Goal: Transaction & Acquisition: Purchase product/service

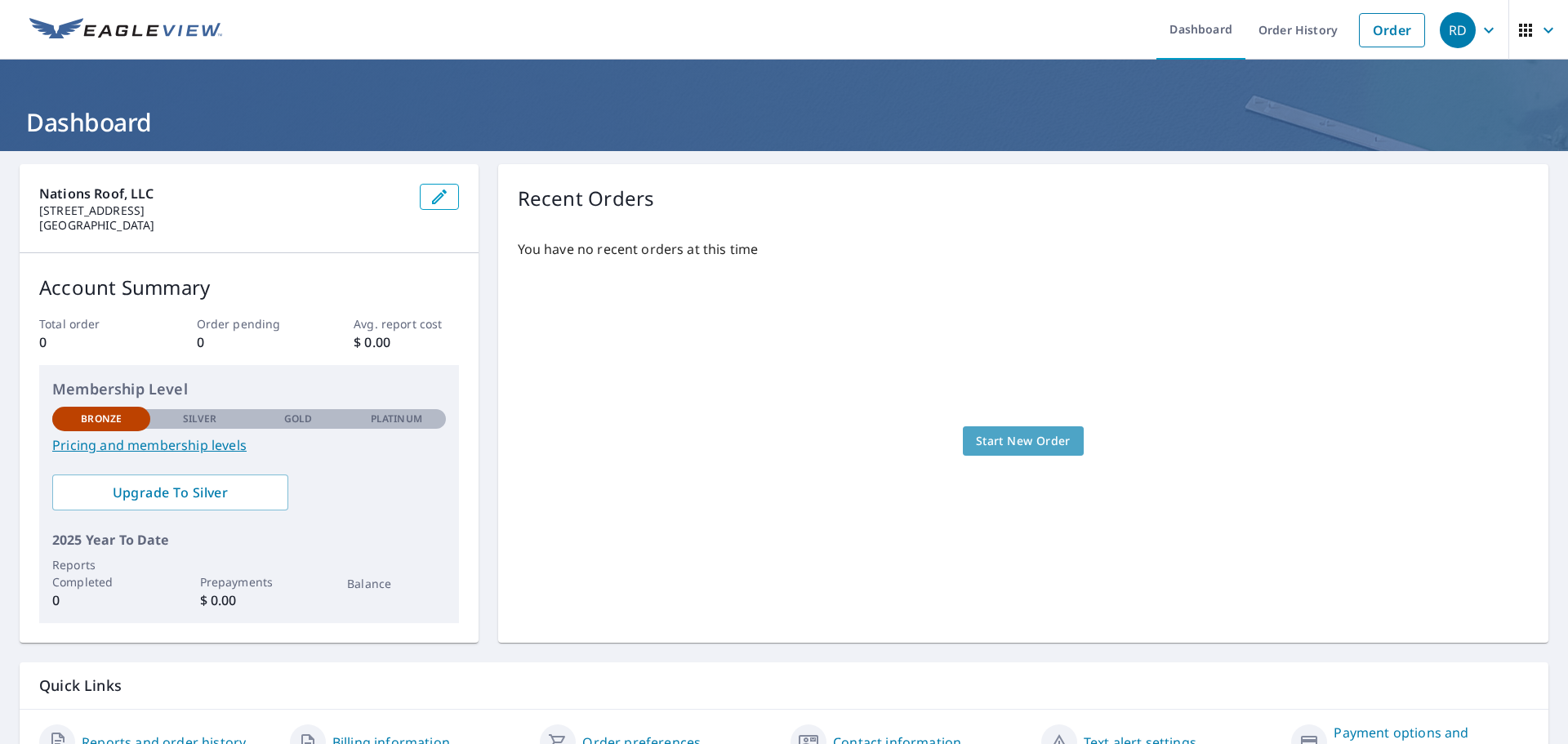
click at [1052, 446] on span "Start New Order" at bounding box center [1023, 441] width 95 height 20
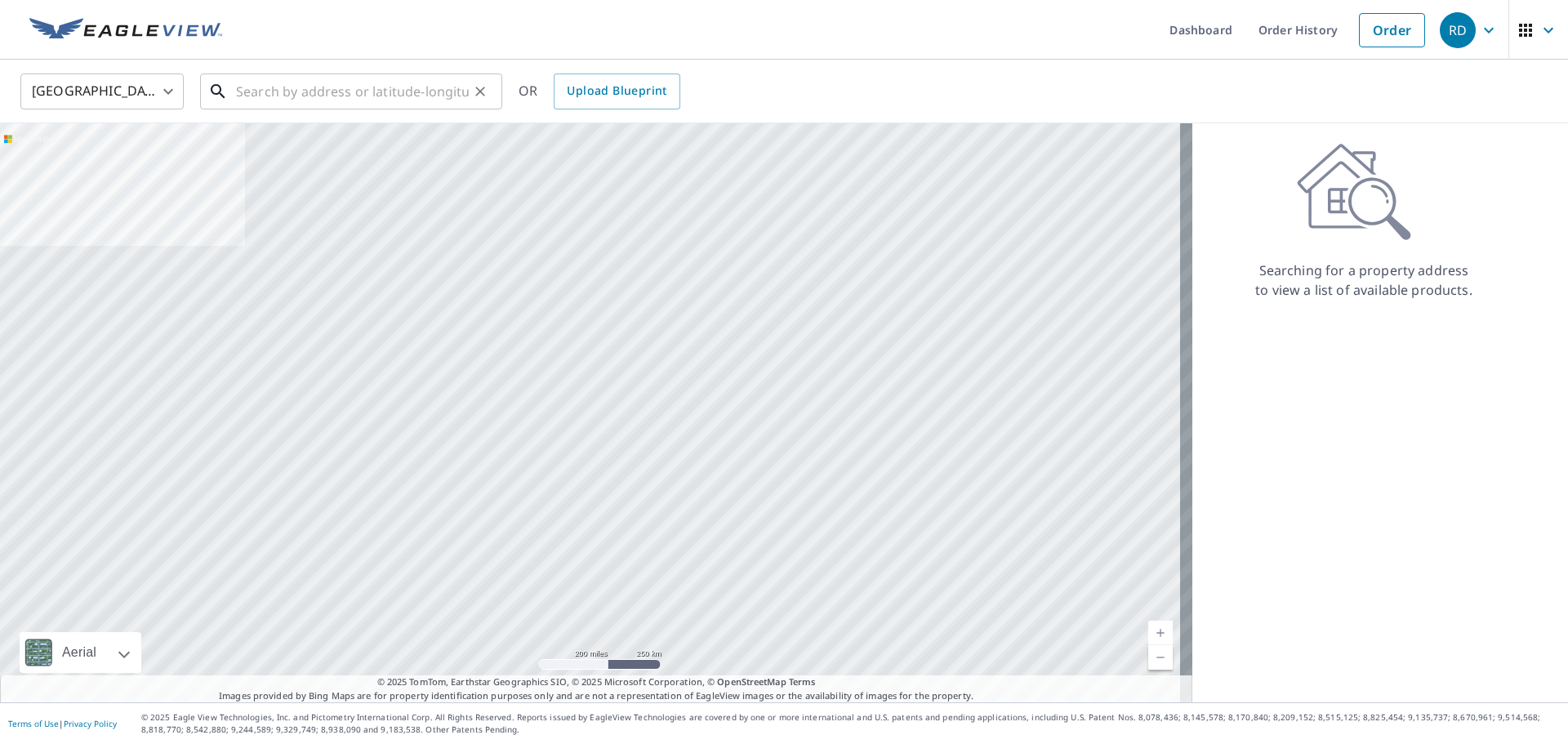
click at [362, 97] on input "text" at bounding box center [352, 92] width 233 height 45
paste input "1200 I-35 S"
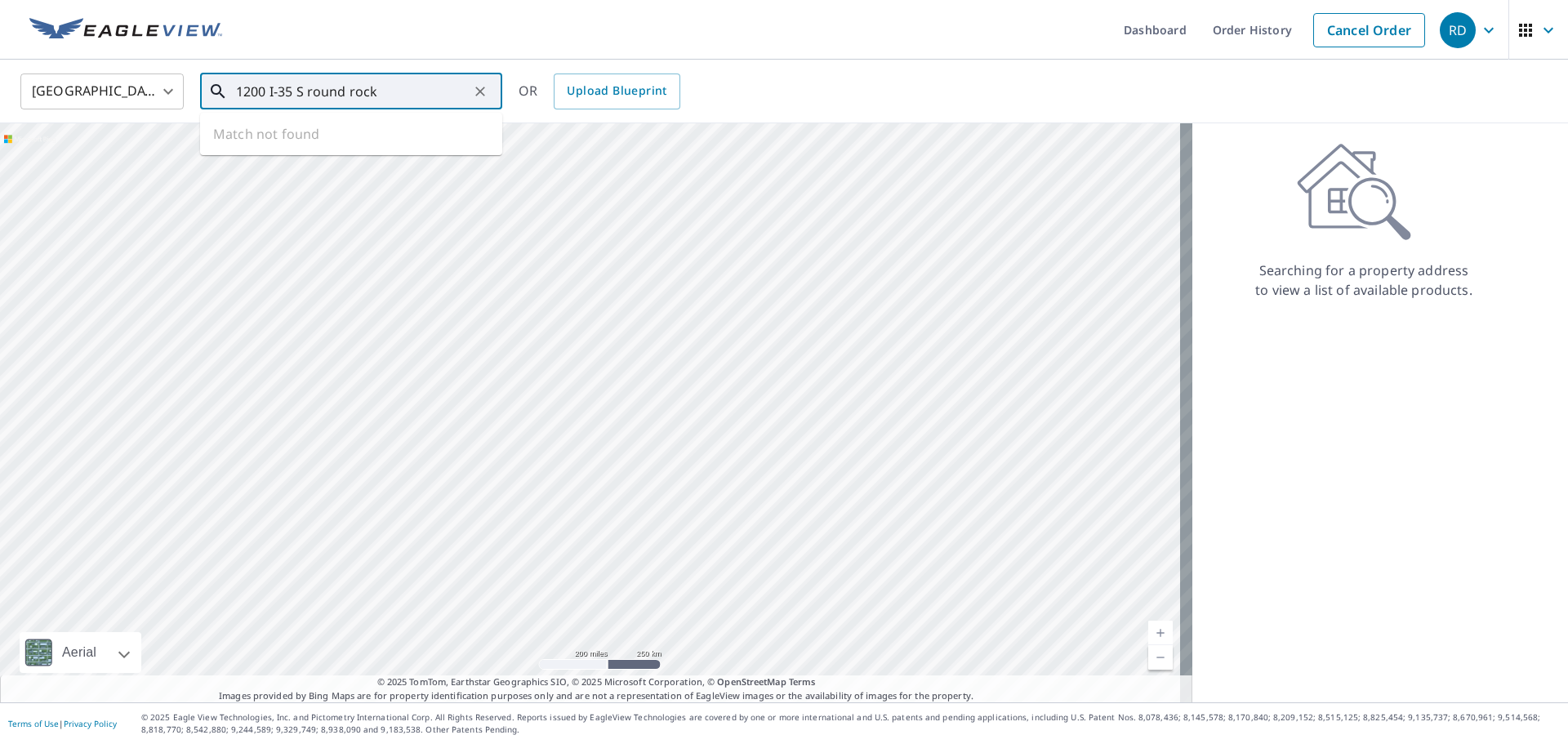
type input "1200 I-35 S round rock"
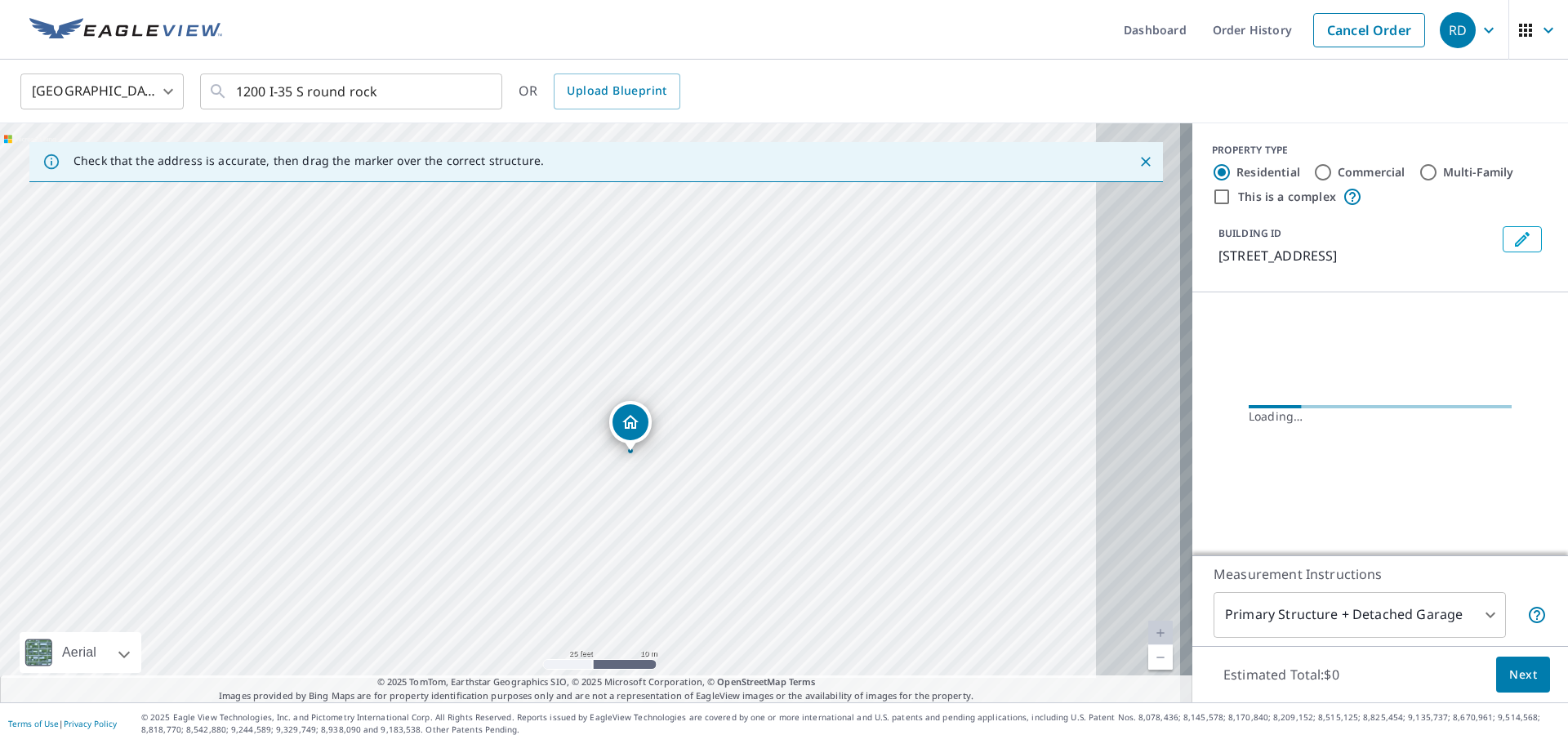
drag, startPoint x: 706, startPoint y: 511, endPoint x: 594, endPoint y: 476, distance: 117.3
click at [594, 476] on div "[STREET_ADDRESS]" at bounding box center [596, 413] width 1193 height 579
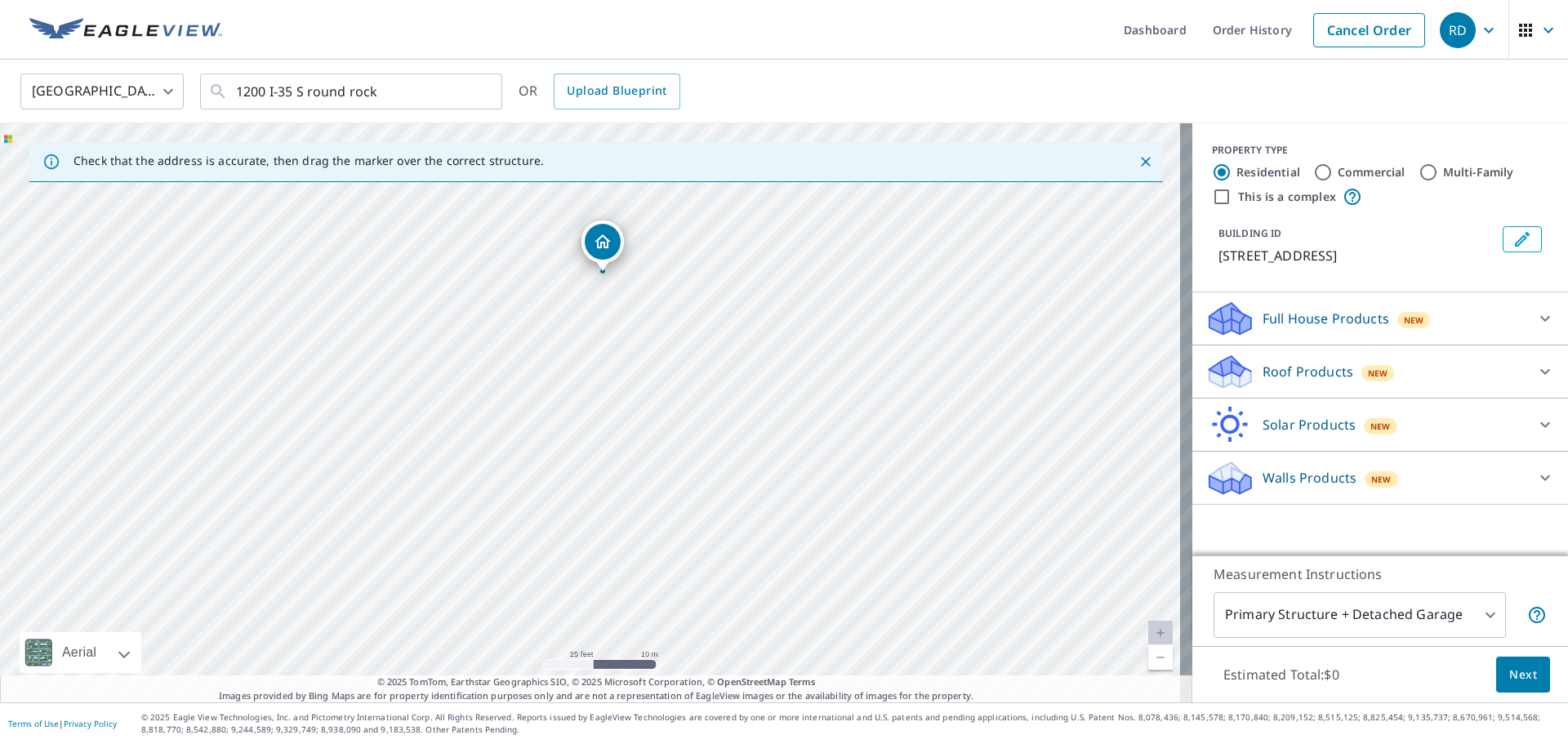
drag, startPoint x: 581, startPoint y: 551, endPoint x: 593, endPoint y: 410, distance: 141.5
click at [593, 409] on div "[STREET_ADDRESS]" at bounding box center [596, 413] width 1193 height 579
click at [562, 427] on div "[STREET_ADDRESS]" at bounding box center [596, 413] width 1193 height 579
drag, startPoint x: 594, startPoint y: 382, endPoint x: 545, endPoint y: 545, distance: 170.2
click at [1541, 382] on icon at bounding box center [1545, 371] width 19 height 19
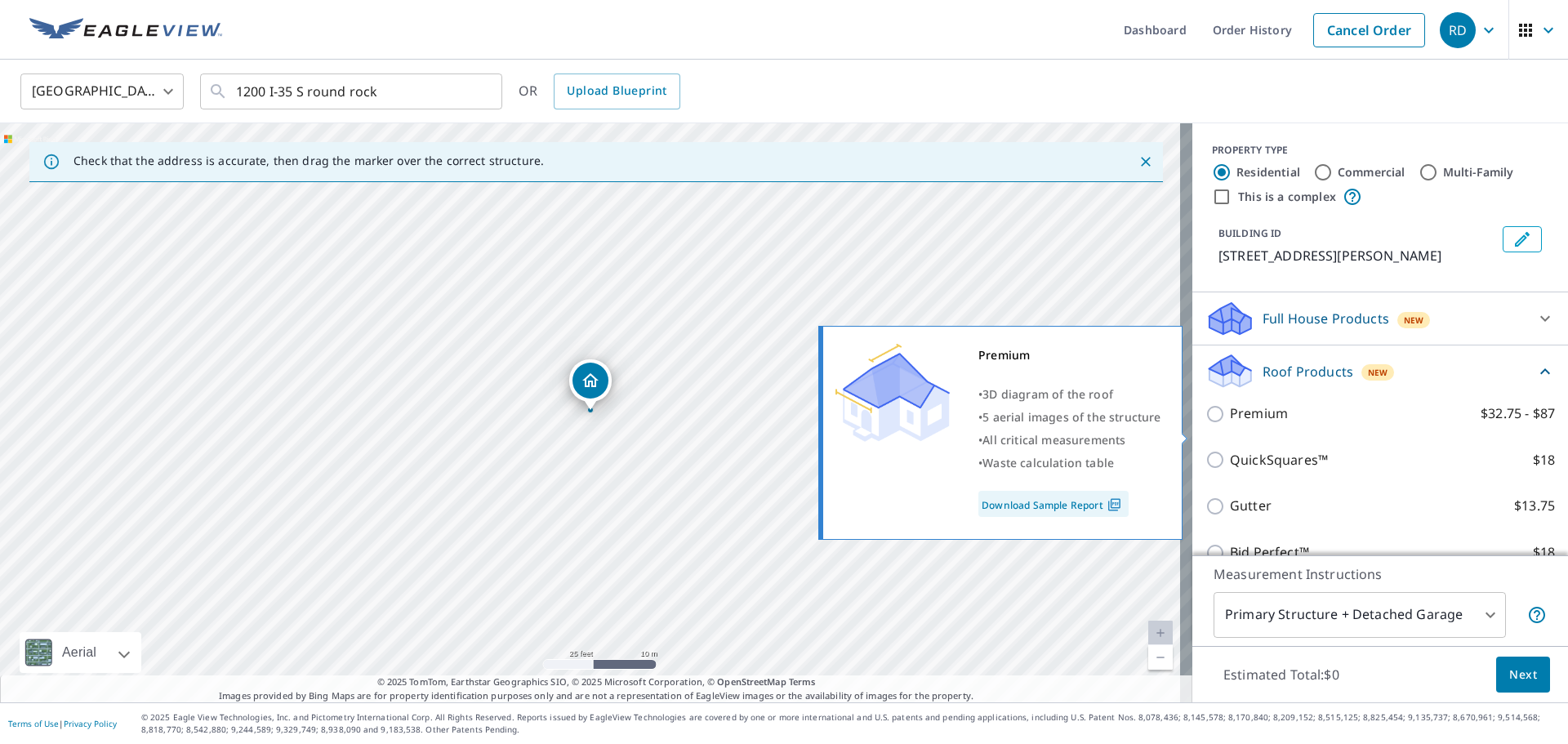
click at [1289, 424] on label "Premium $32.75 - $87" at bounding box center [1392, 414] width 325 height 20
click at [1230, 424] on input "Premium $32.75 - $87" at bounding box center [1217, 414] width 24 height 19
checkbox input "true"
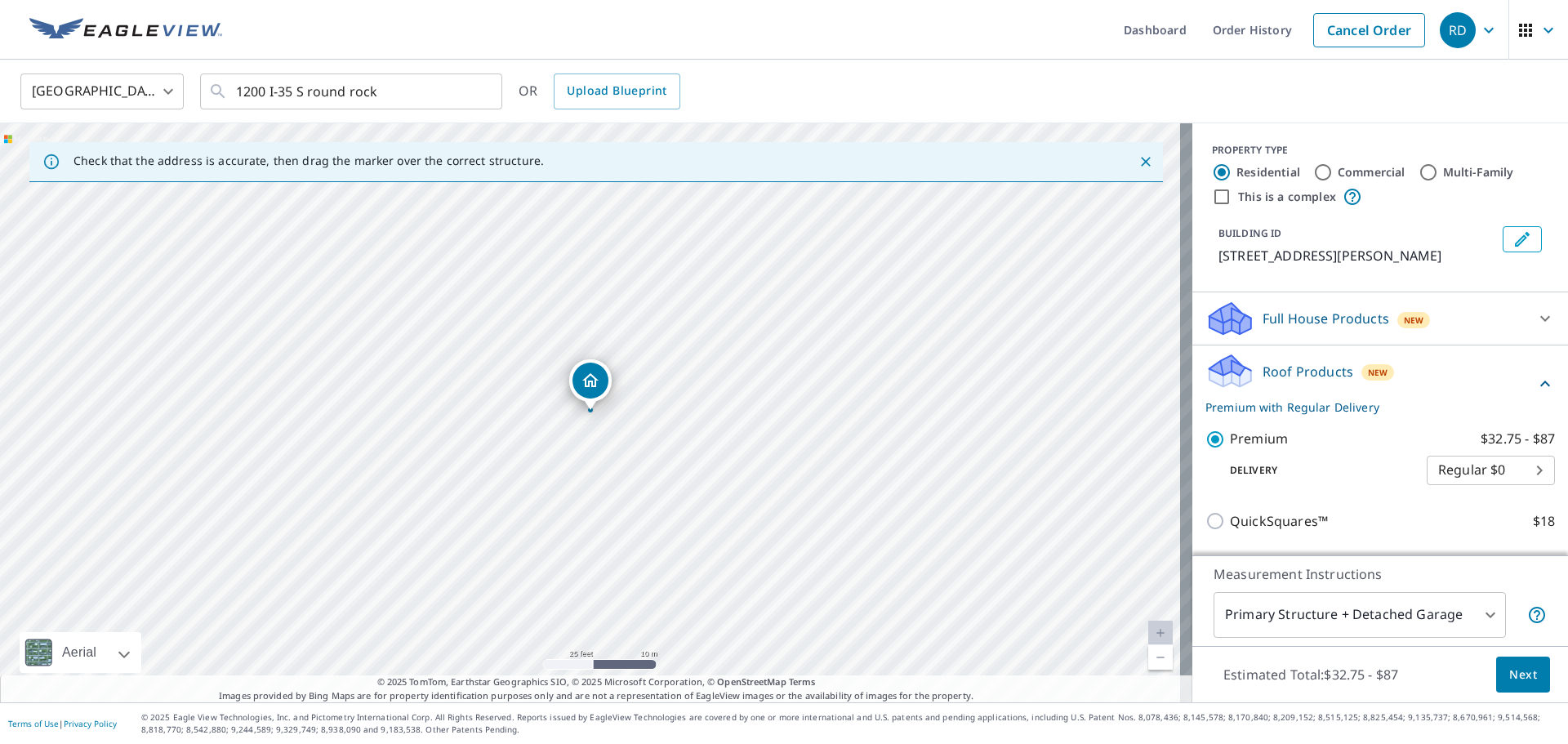
click at [1511, 488] on body "RD RD Dashboard Order History Cancel Order RD [GEOGRAPHIC_DATA] [GEOGRAPHIC_DAT…" at bounding box center [784, 372] width 1568 height 744
click at [1511, 488] on li "Regular $0" at bounding box center [1466, 489] width 129 height 29
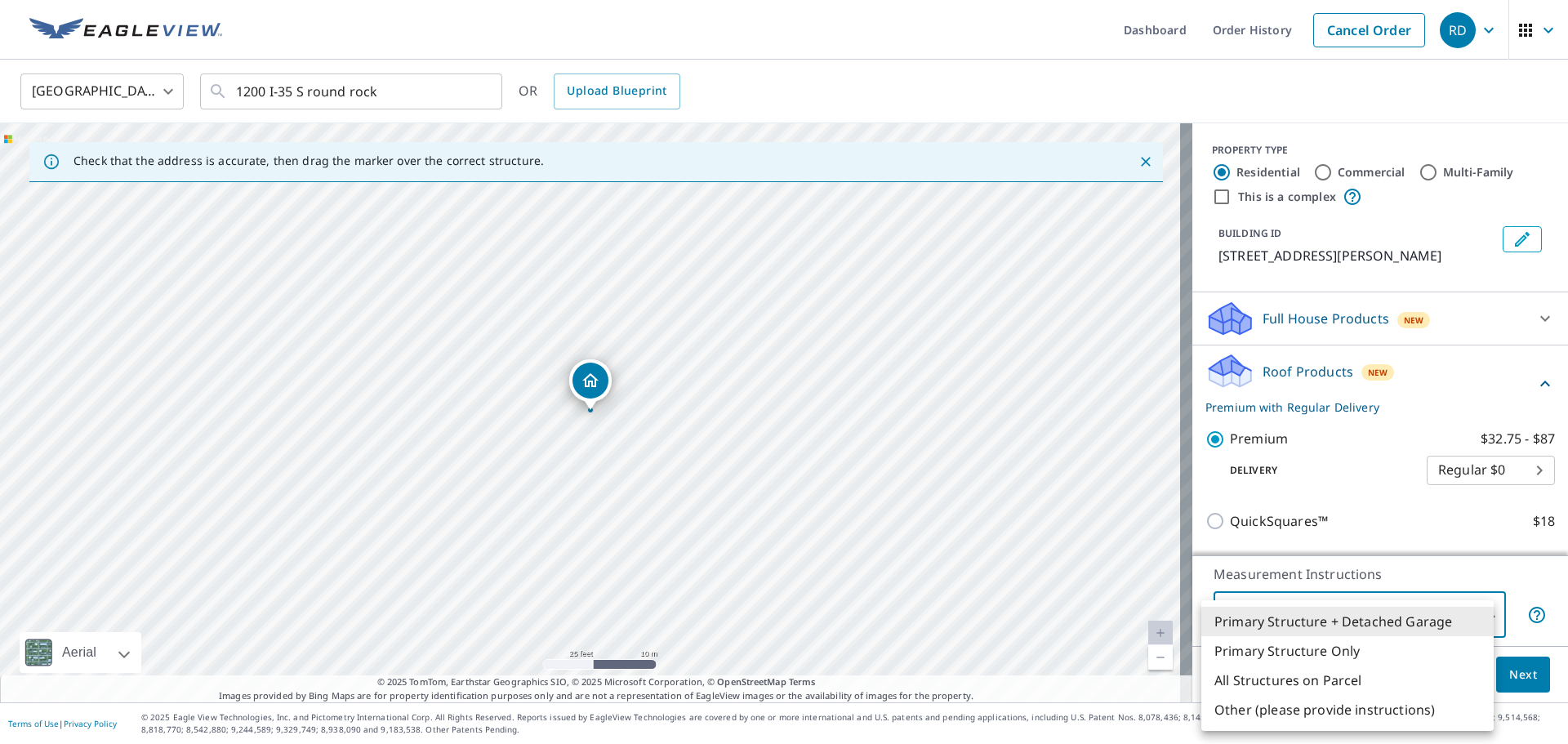
click at [1472, 612] on body "RD RD Dashboard Order History Cancel Order RD [GEOGRAPHIC_DATA] [GEOGRAPHIC_DAT…" at bounding box center [784, 372] width 1568 height 744
click at [1439, 648] on li "Primary Structure Only" at bounding box center [1348, 651] width 293 height 29
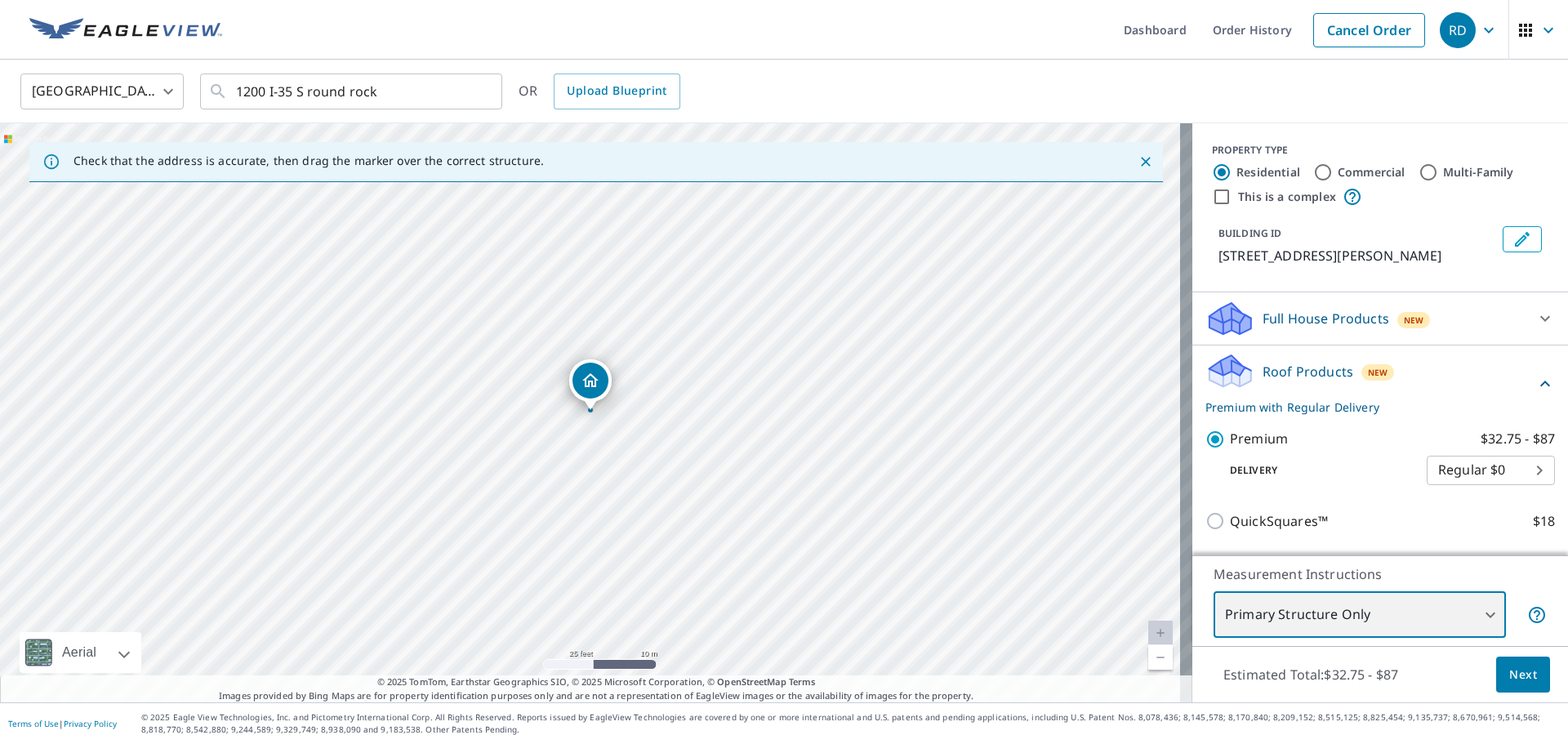
type input "2"
click at [1338, 172] on label "Commercial" at bounding box center [1371, 171] width 68 height 16
click at [1329, 172] on input "Commercial" at bounding box center [1323, 171] width 19 height 19
radio input "true"
type input "4"
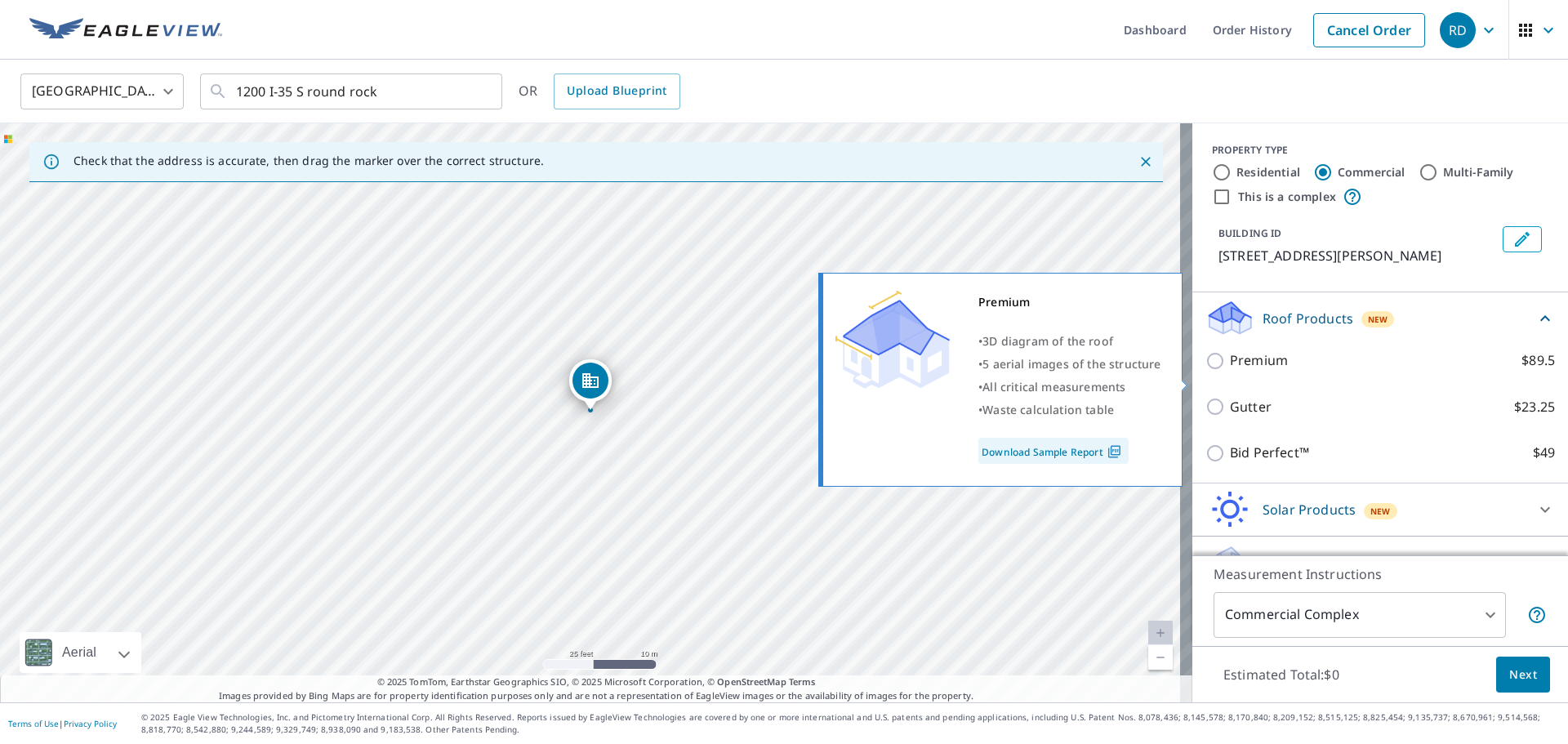
click at [1281, 371] on label "Premium $89.5" at bounding box center [1392, 361] width 325 height 20
click at [1230, 371] on input "Premium $89.5" at bounding box center [1217, 361] width 24 height 19
checkbox input "true"
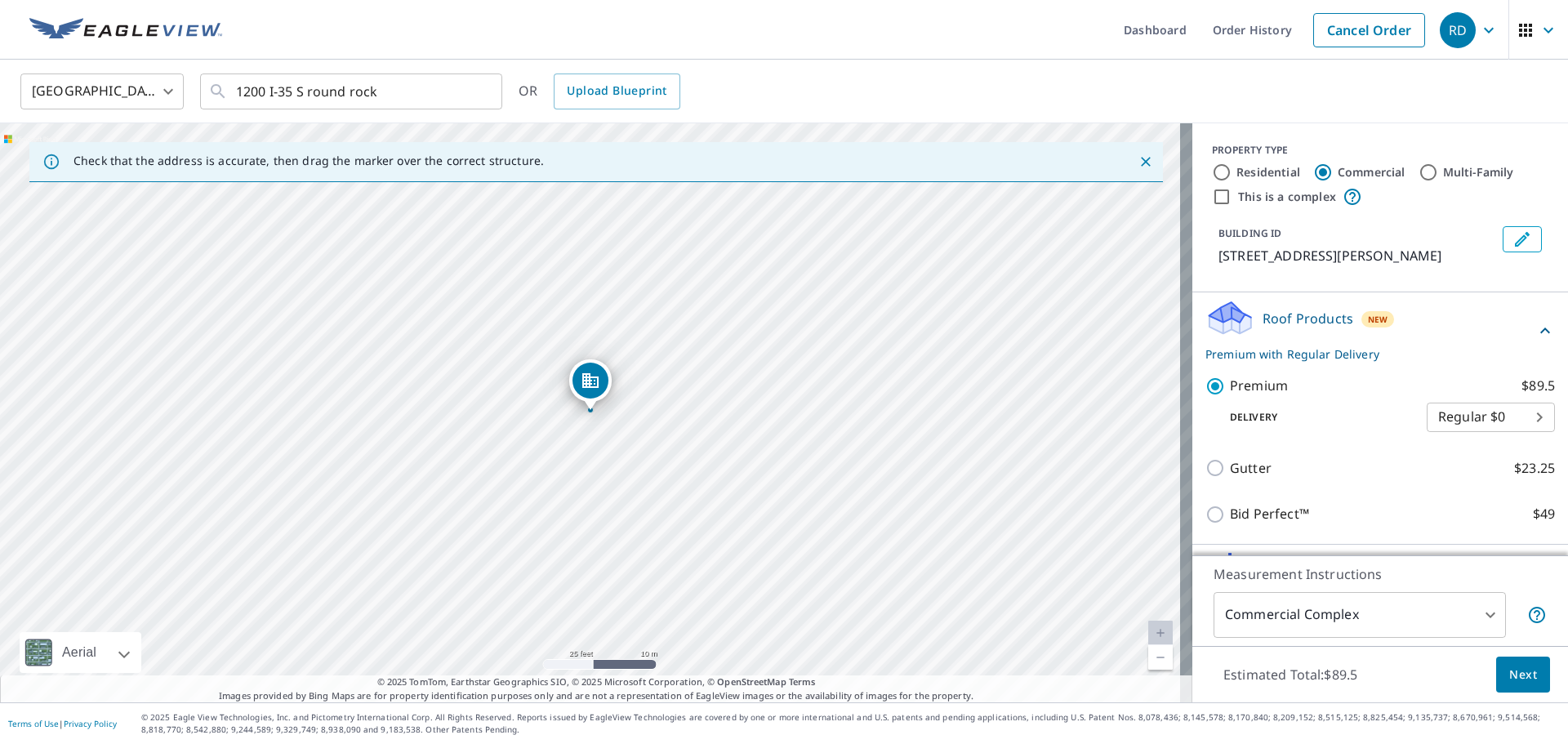
click at [1451, 625] on body "RD RD Dashboard Order History Cancel Order RD [GEOGRAPHIC_DATA] [GEOGRAPHIC_DAT…" at bounding box center [784, 372] width 1568 height 744
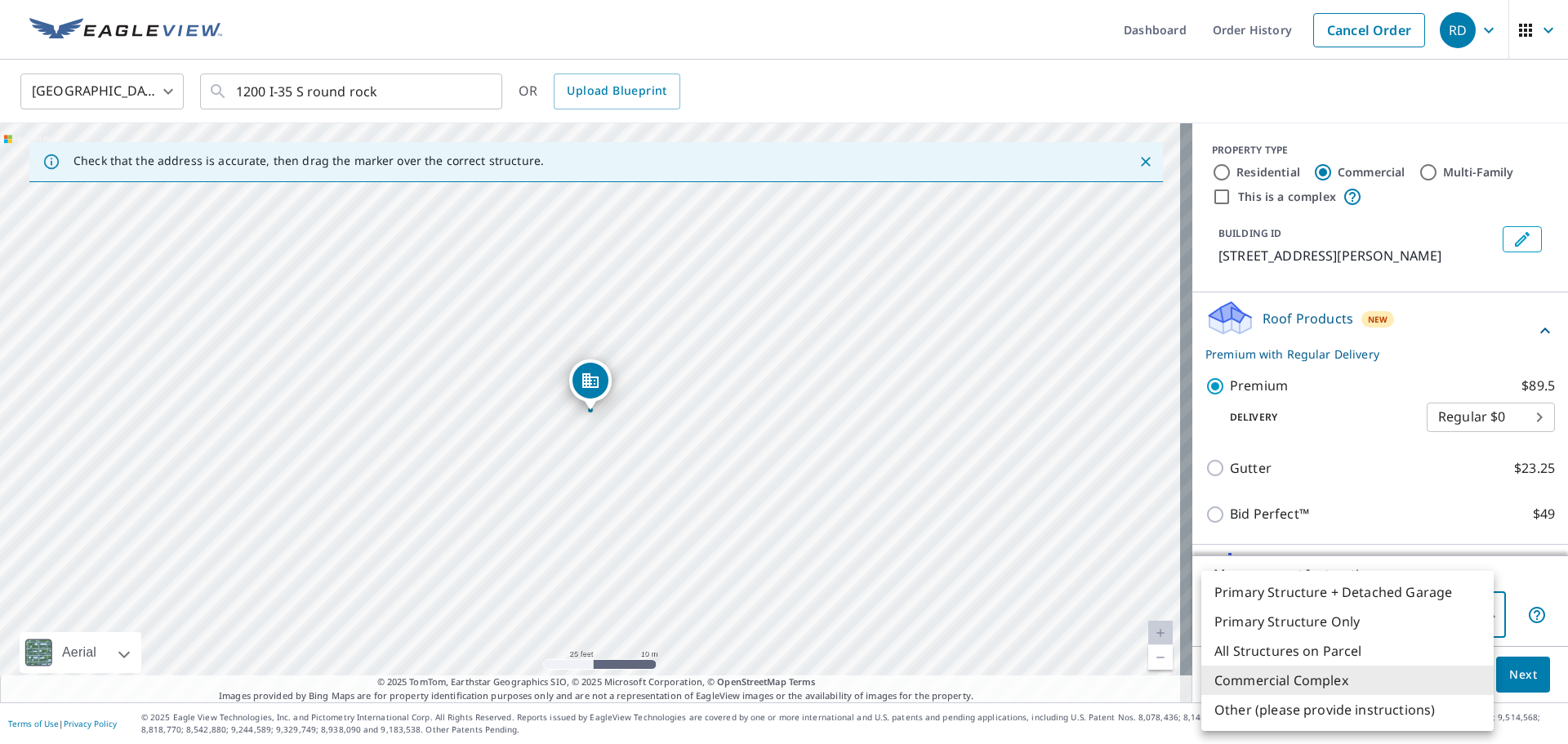
click at [1365, 621] on li "Primary Structure Only" at bounding box center [1348, 621] width 293 height 29
type input "2"
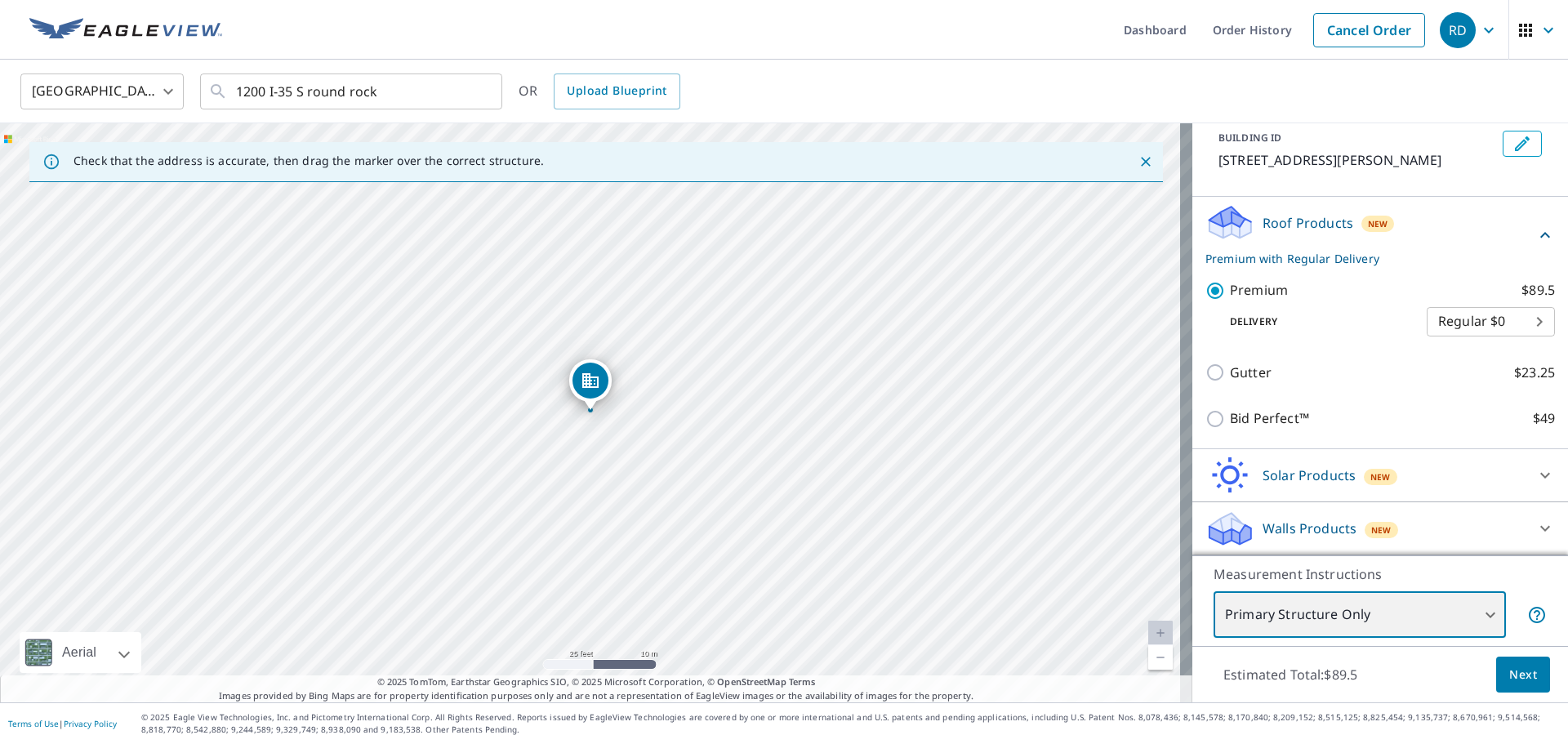
scroll to position [115, 0]
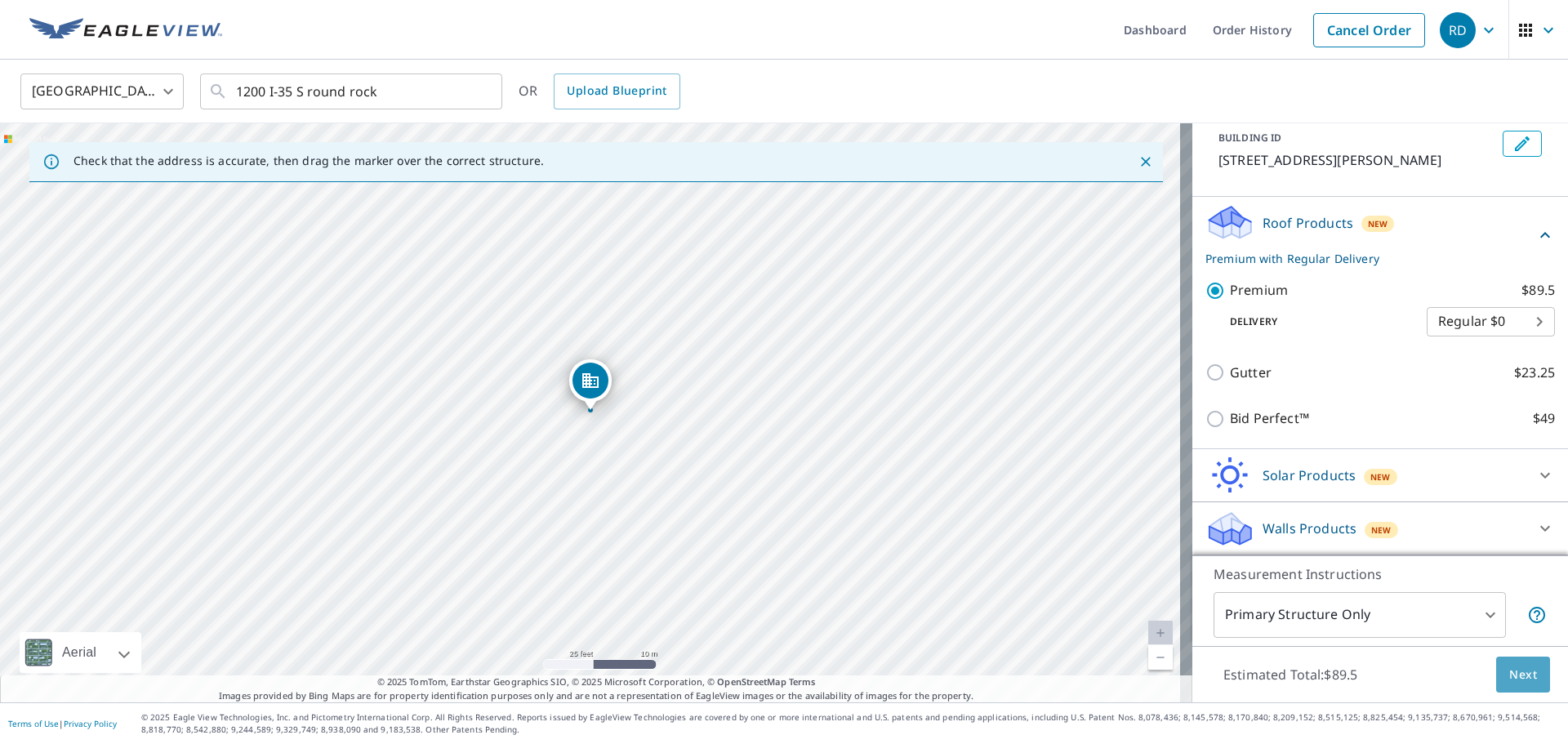
click at [1523, 673] on span "Next" at bounding box center [1523, 675] width 28 height 20
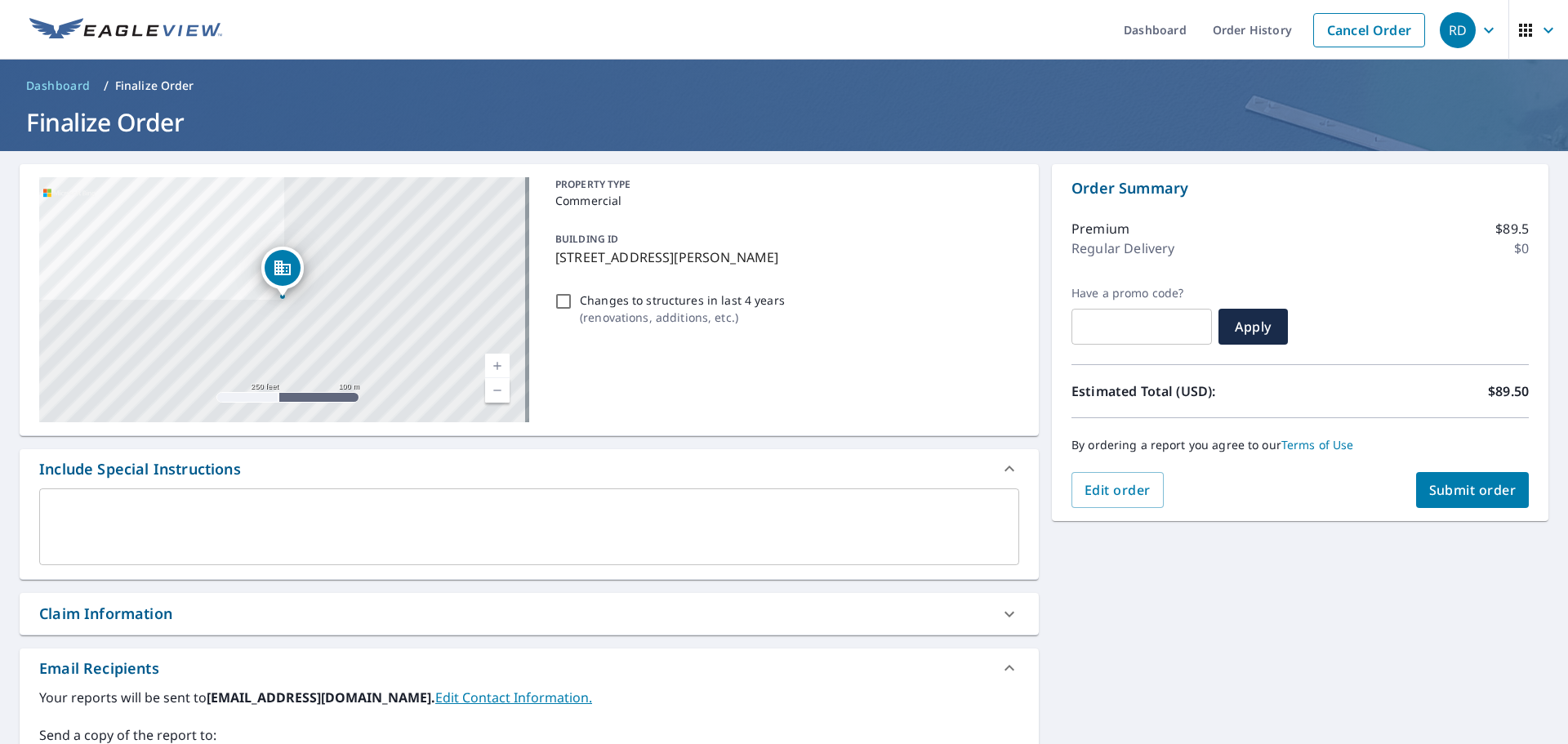
click at [590, 547] on textarea at bounding box center [529, 526] width 958 height 46
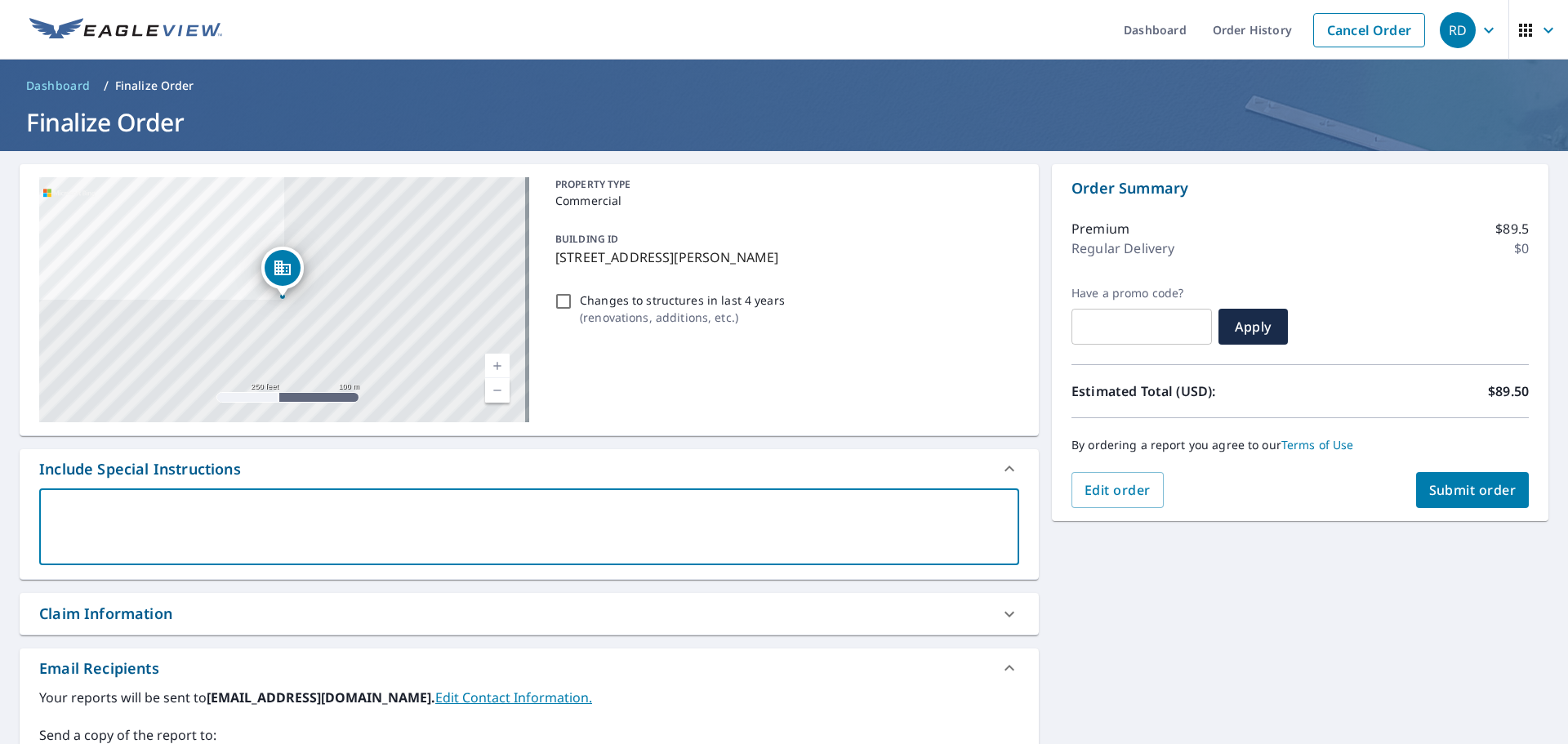
type textarea "T"
type textarea "x"
type textarea "Th"
type textarea "x"
type textarea "The"
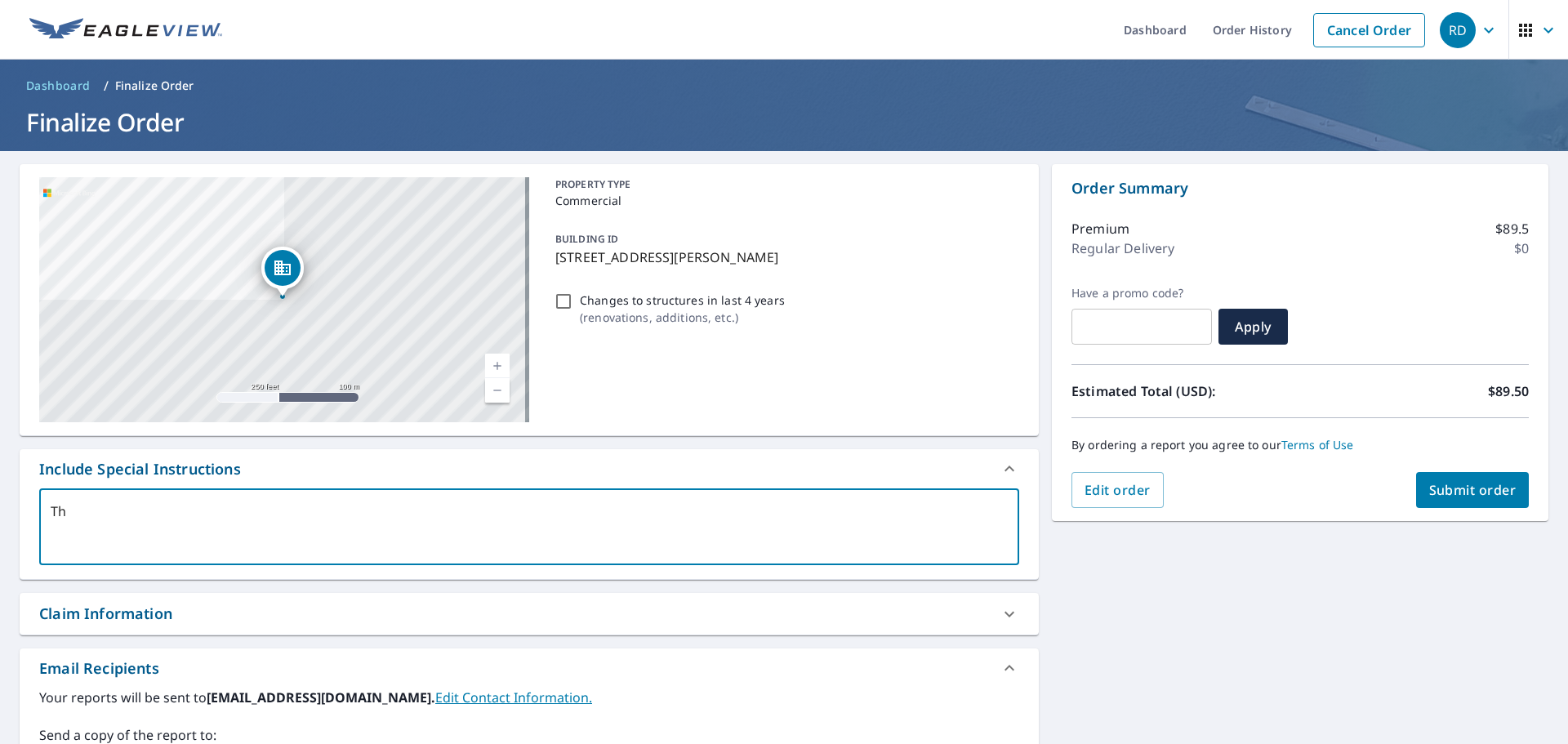
type textarea "x"
type textarea "The"
type textarea "x"
type textarea "The s"
type textarea "x"
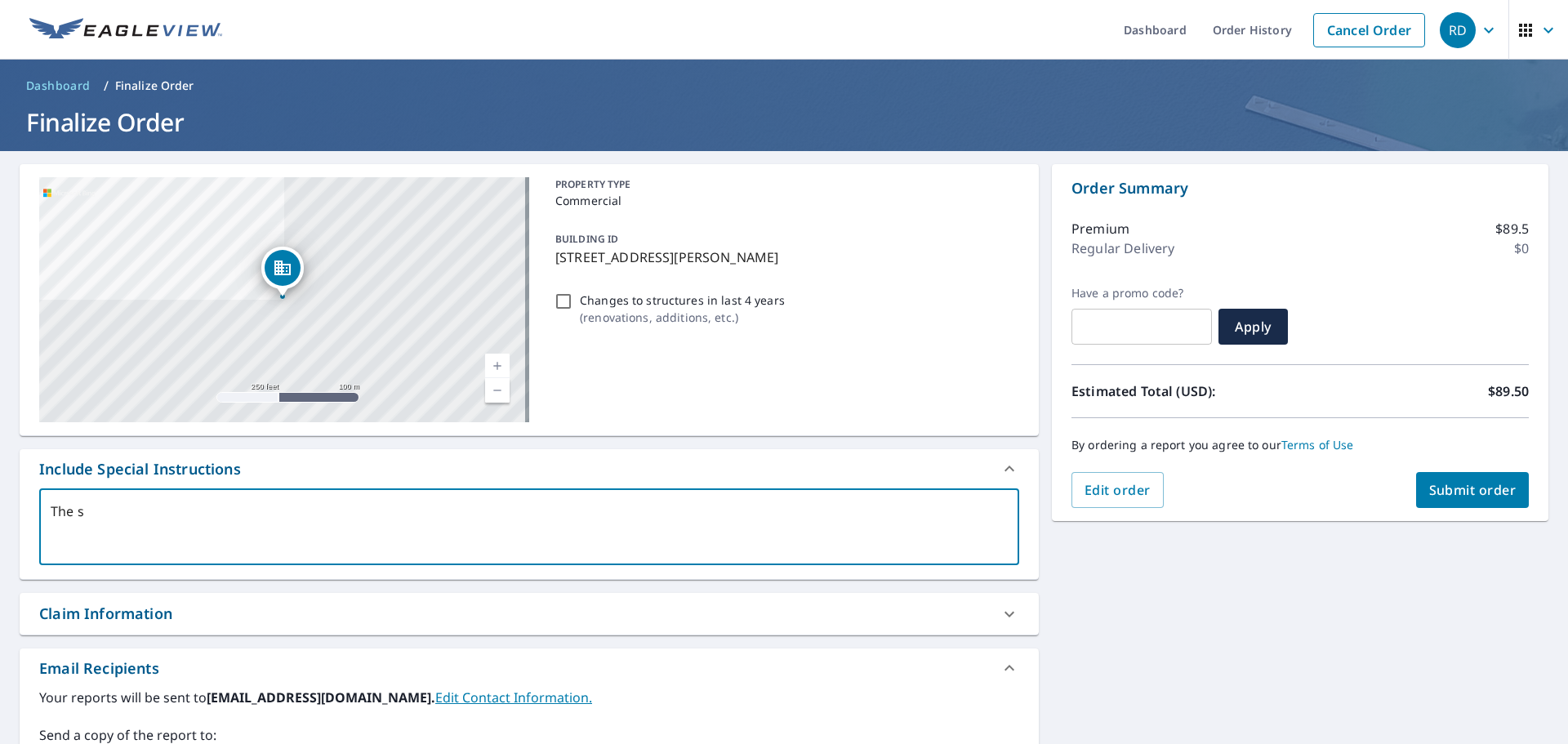
type textarea "The sh"
type textarea "x"
type textarea "The shi"
type textarea "x"
type textarea "The shin"
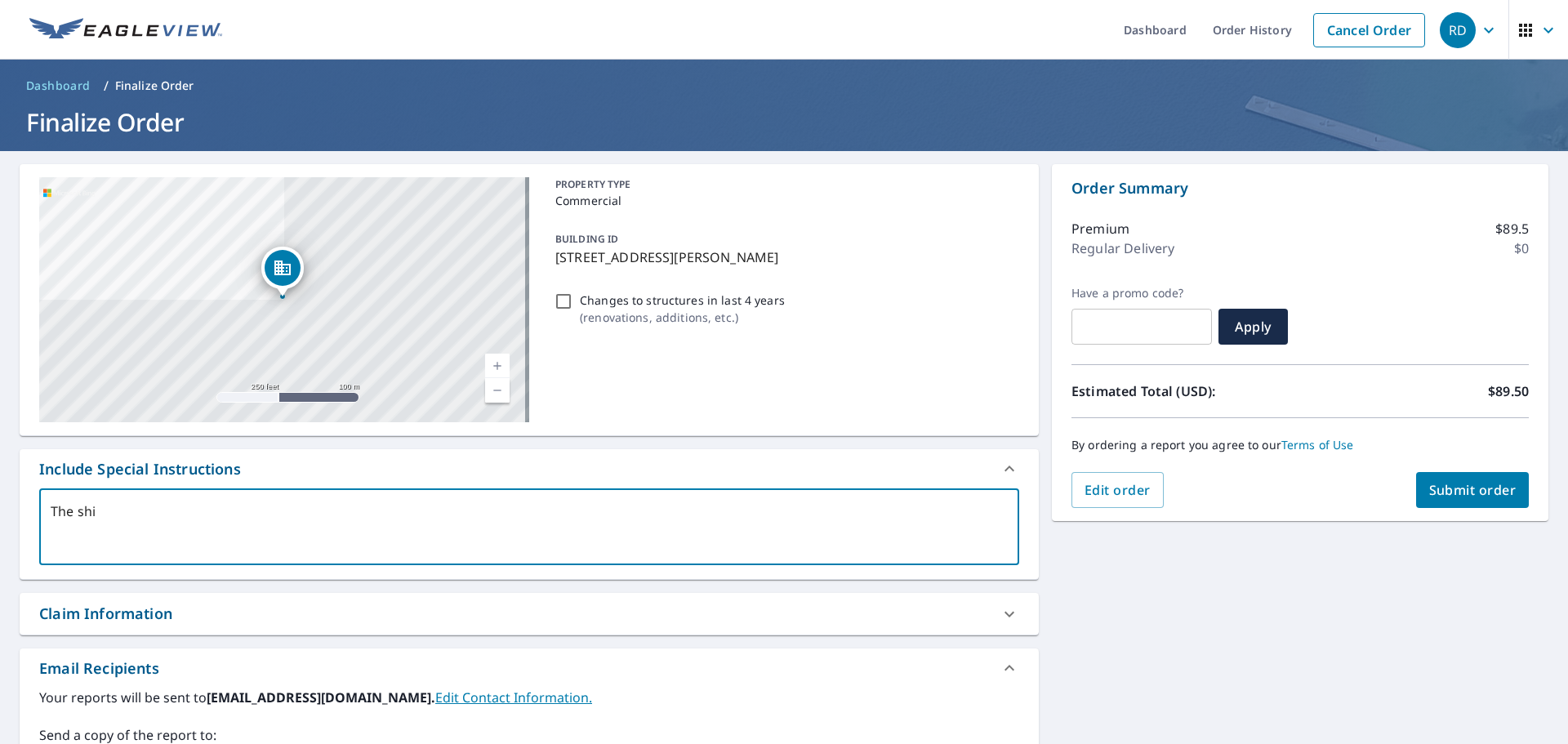
type textarea "x"
type textarea "The shing"
type textarea "x"
type textarea "The shingl"
type textarea "x"
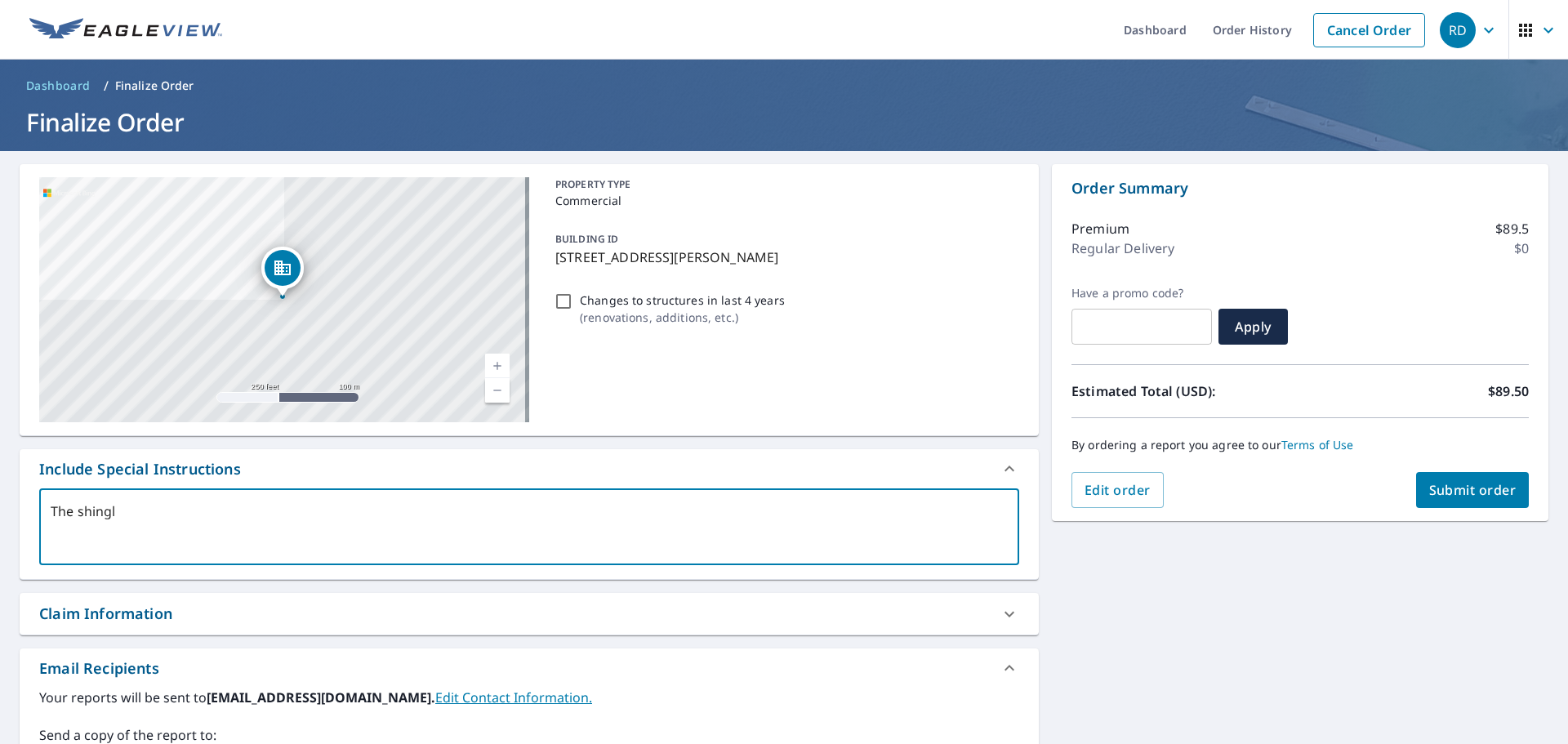
type textarea "The shingle"
type textarea "x"
type textarea "The shingle"
type textarea "x"
type textarea "The shingle r"
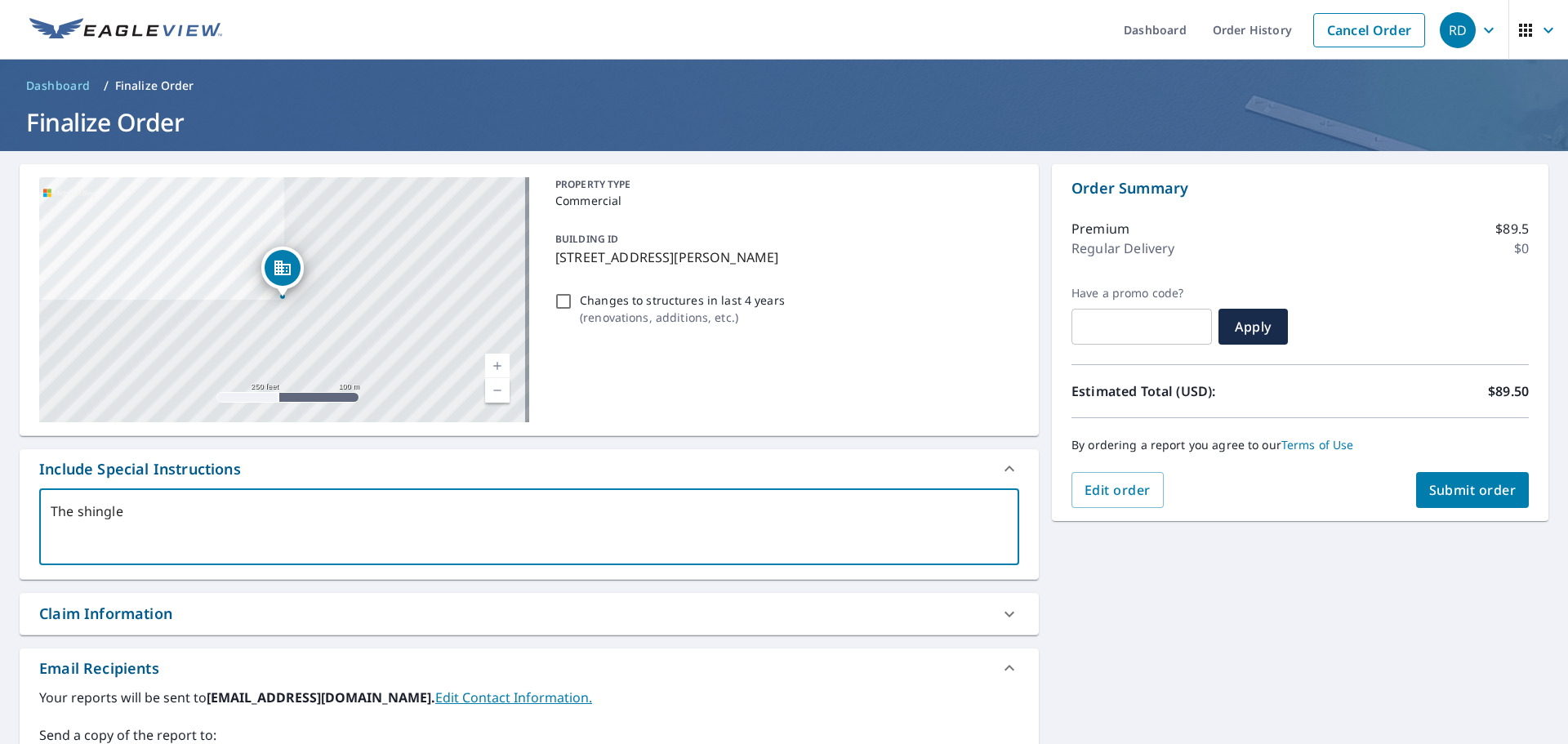
type textarea "x"
type textarea "The shingle ro"
type textarea "x"
type textarea "The shingle roo"
type textarea "x"
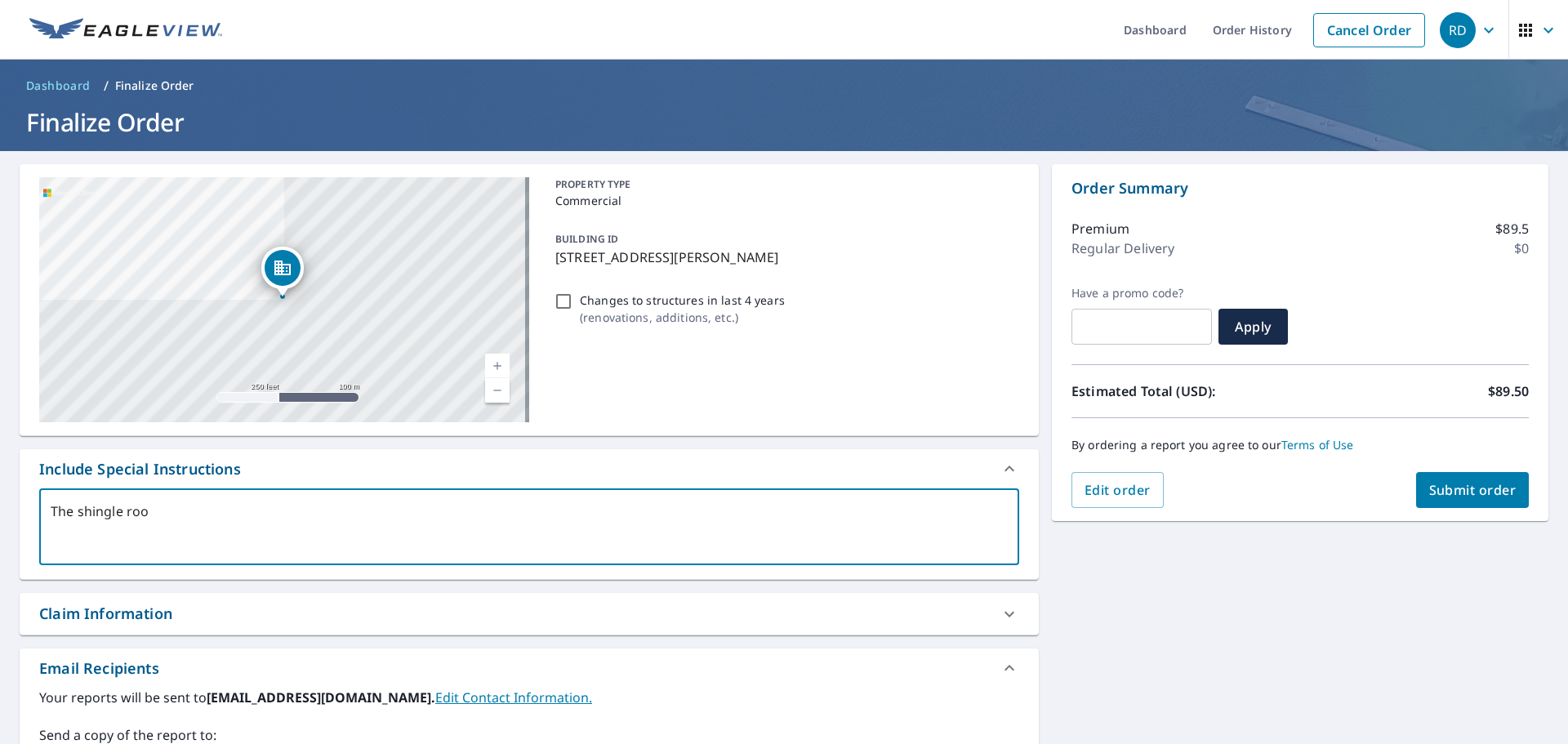
type textarea "The shingle roof"
type textarea "x"
type textarea "The shingle roof"
type textarea "x"
type textarea "The shingle roof o"
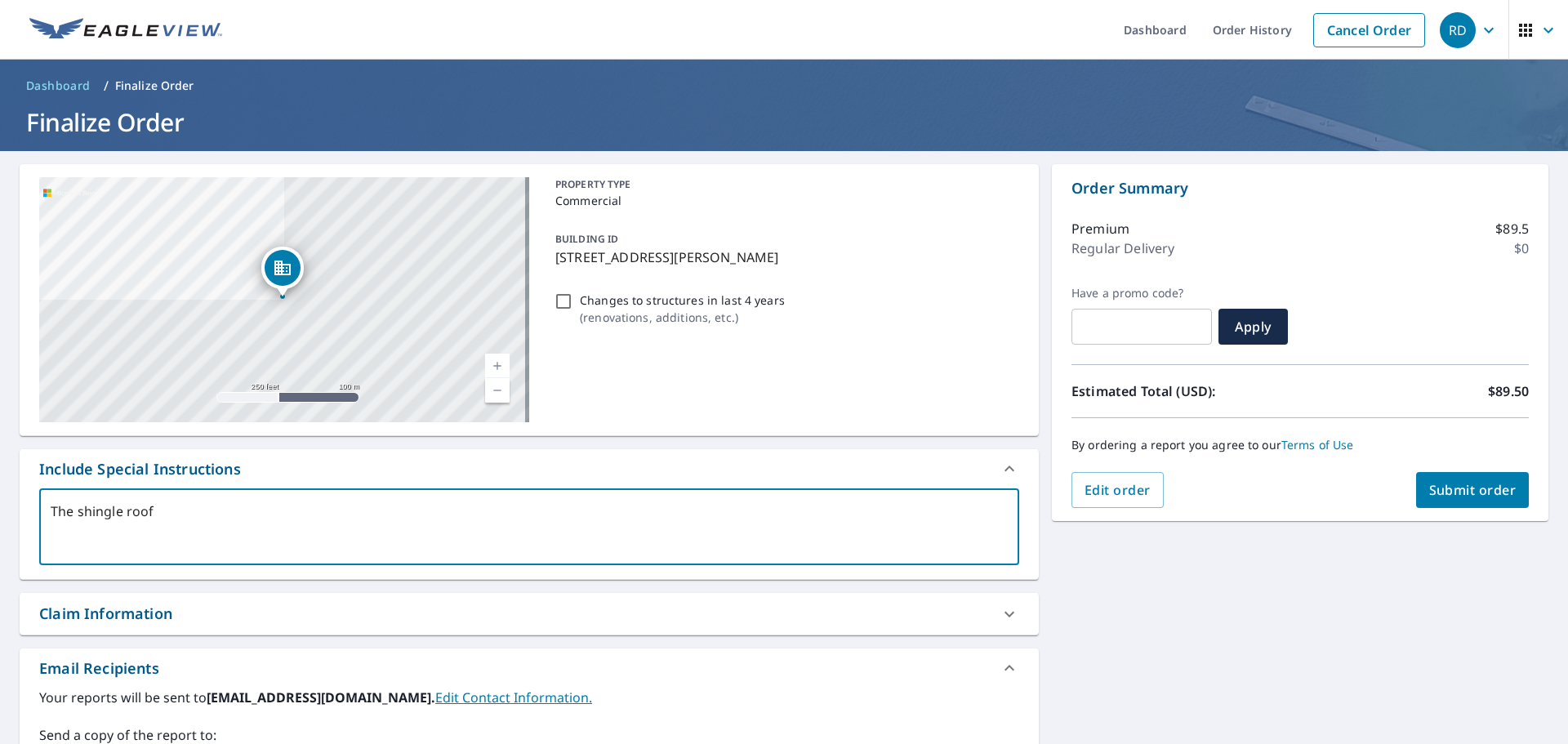
type textarea "x"
type textarea "The shingle roof on"
type textarea "x"
type textarea "The shingle roof onl"
type textarea "x"
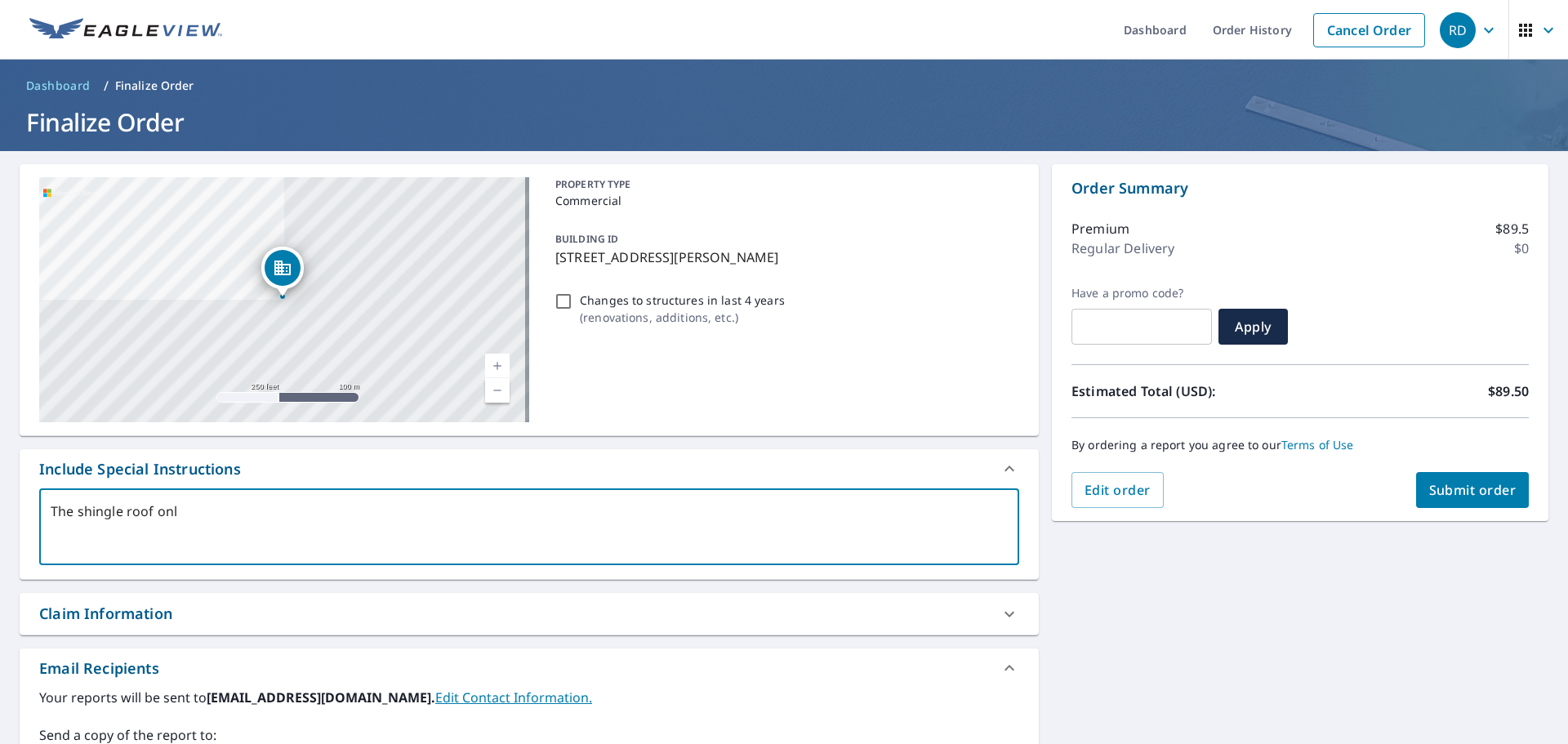
type textarea "The shingle roof only"
type textarea "x"
type textarea "The shingle roof only."
type textarea "x"
type textarea "The shingle roof only."
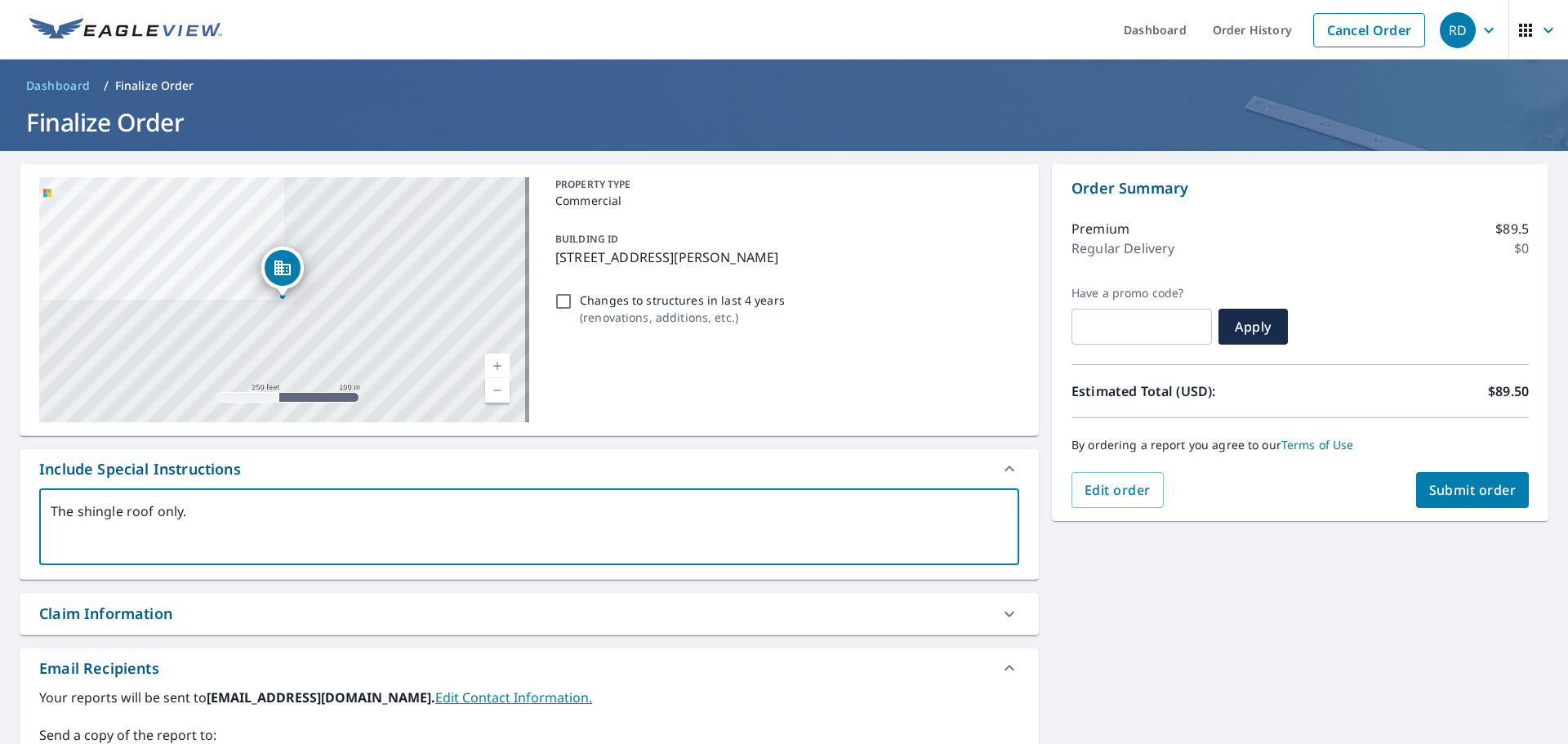
type textarea "x"
type textarea "The shingle roof only. I"
type textarea "x"
type textarea "The shingle roof only. It"
type textarea "x"
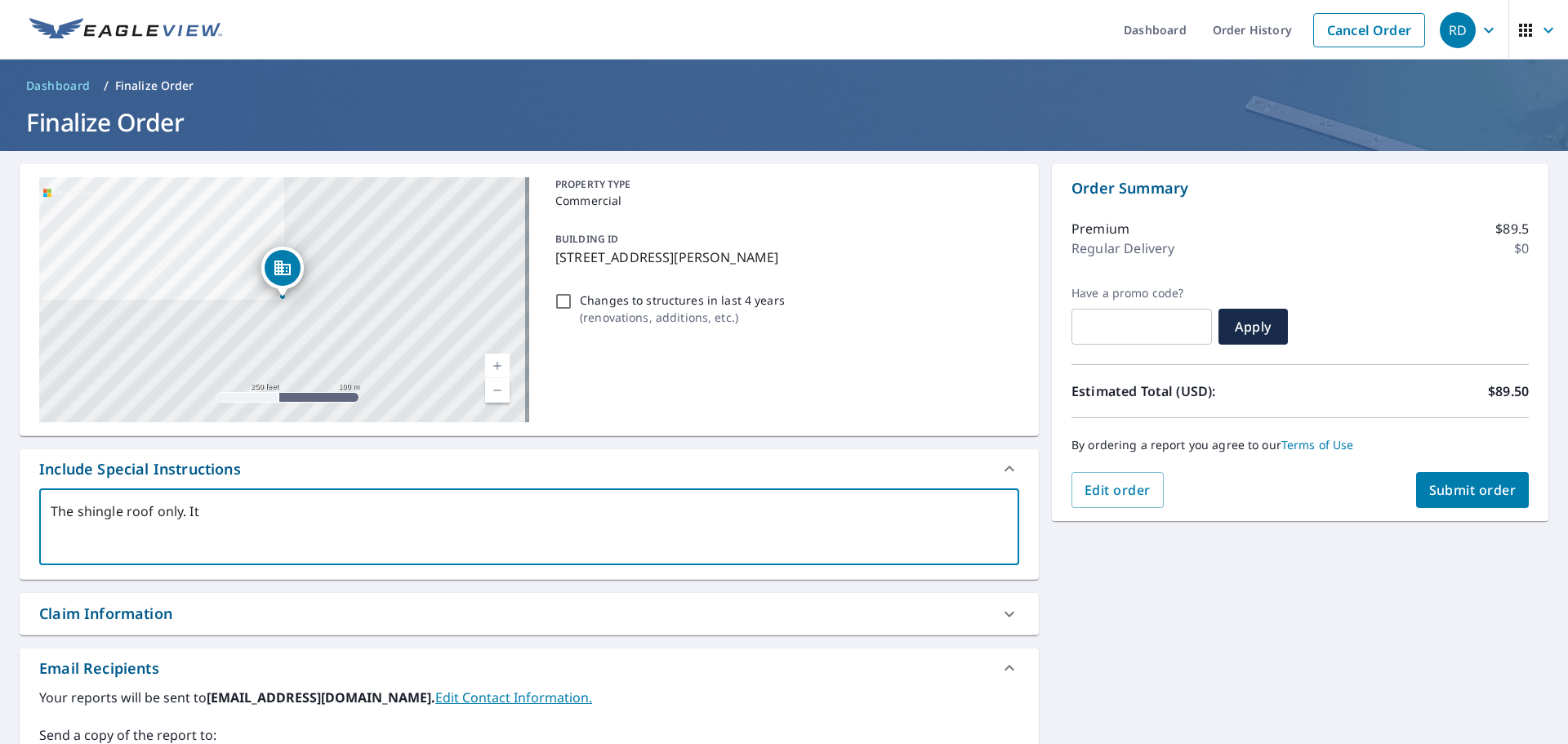
type textarea "The shingle roof only. It"
type textarea "x"
type textarea "The shingle roof only. It i"
type textarea "x"
type textarea "The shingle roof only. It is"
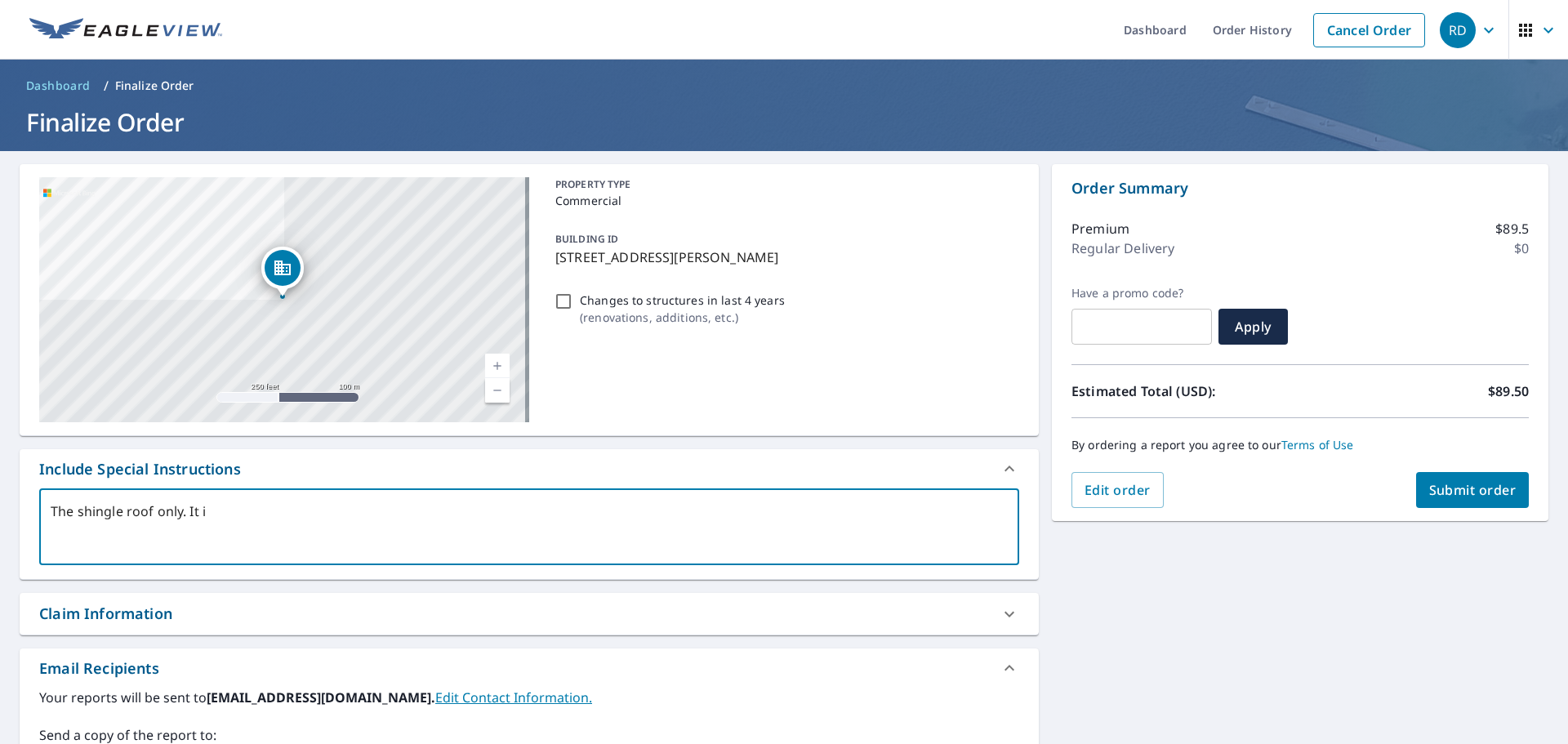
type textarea "x"
type textarea "The shingle roof only. It is"
type textarea "x"
type textarea "The shingle roof only. It is a"
type textarea "x"
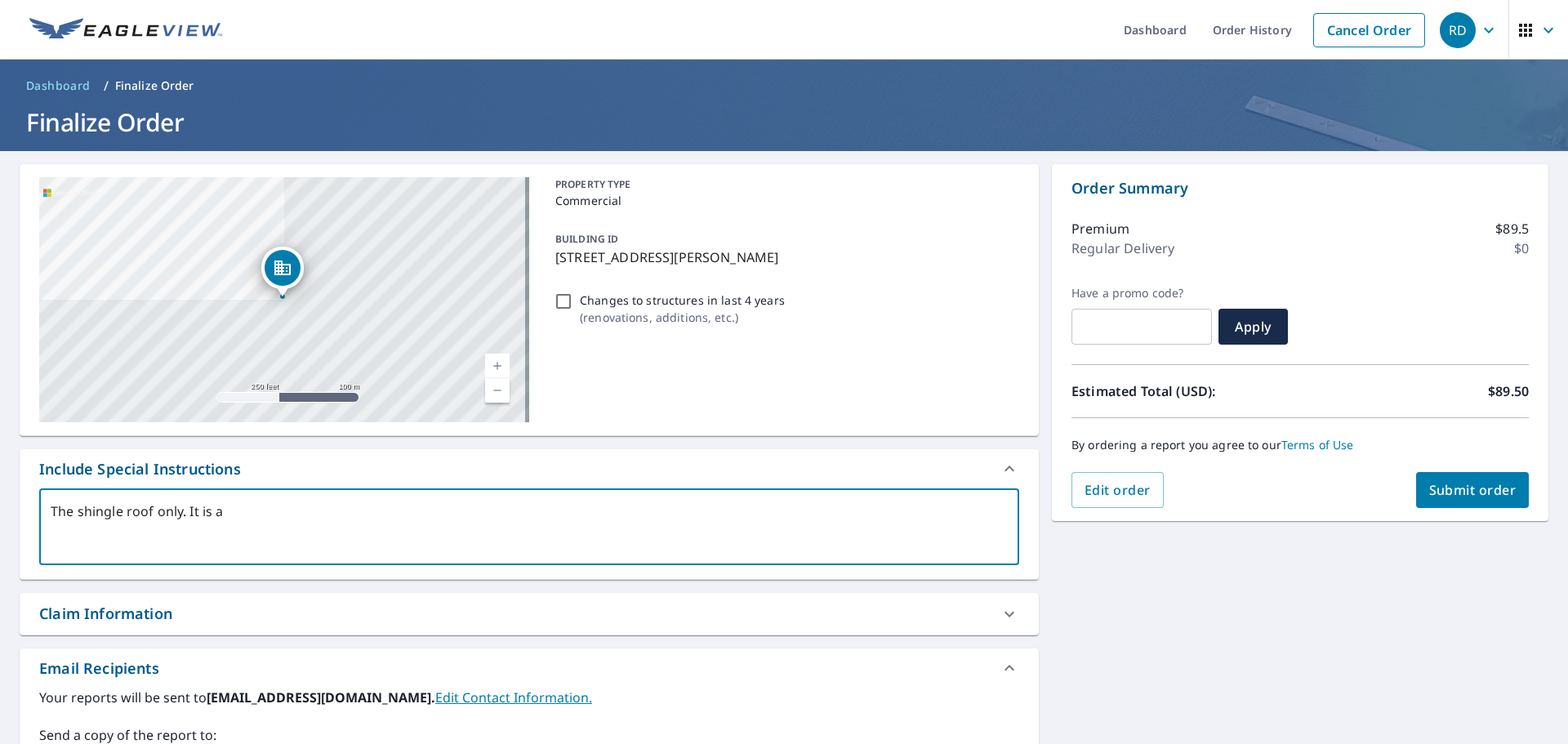
type textarea "The shingle roof only. It is a"
type textarea "x"
type textarea "The shingle roof only. It is a r"
type textarea "x"
type textarea "The shingle roof only. It is a re"
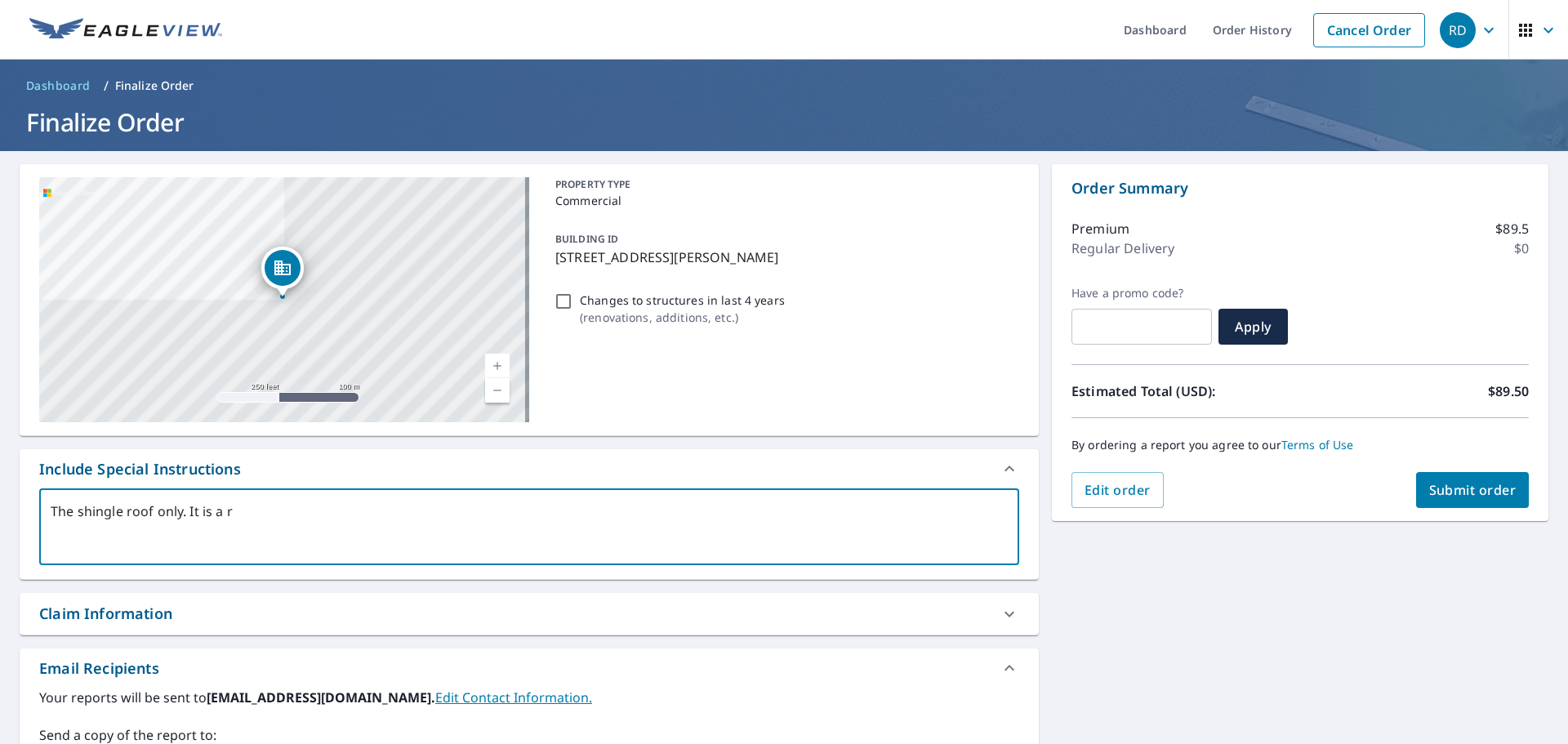
type textarea "x"
type textarea "The shingle roof only. It is a ref"
type textarea "x"
type textarea "The shingle roof only. It is a refu"
type textarea "x"
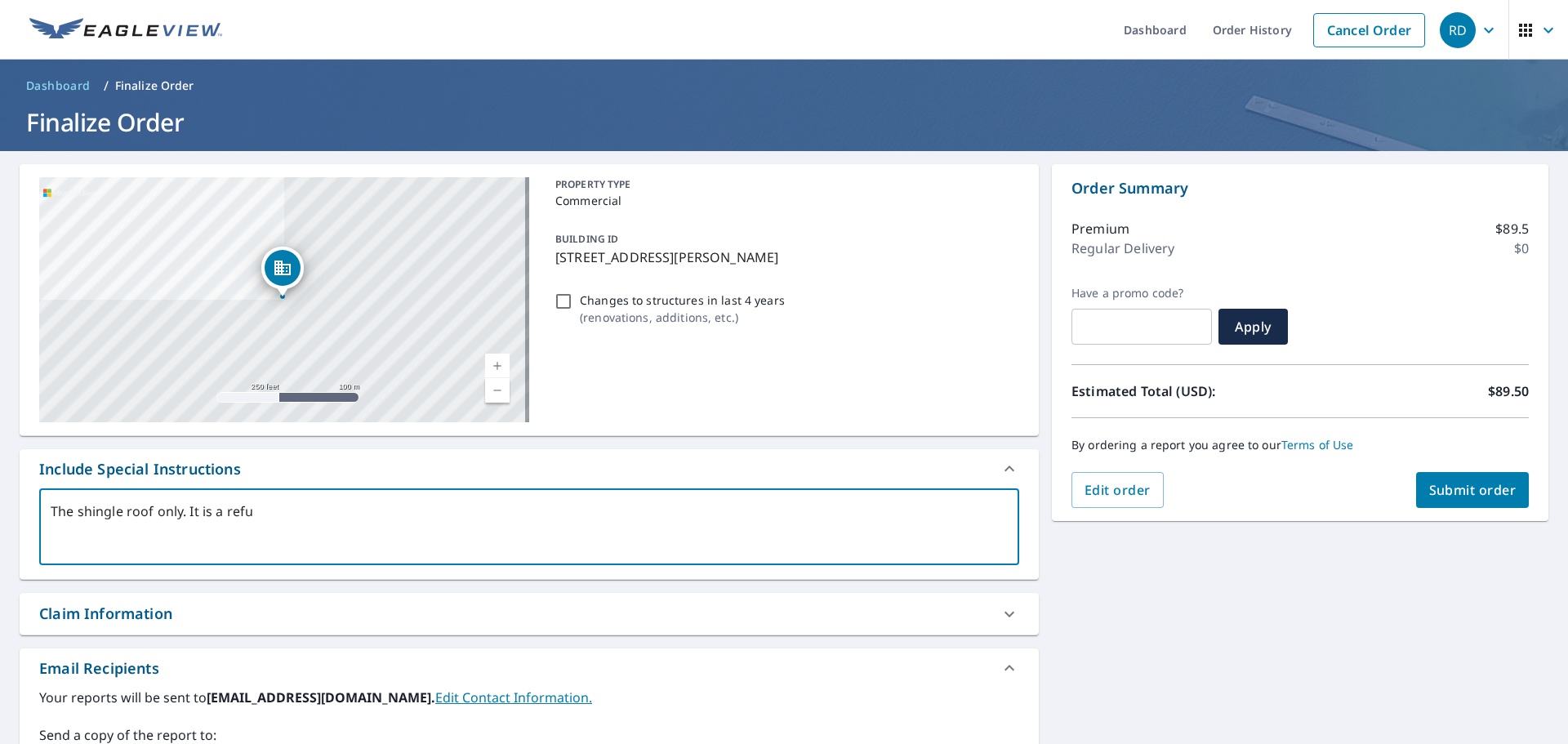
type textarea "The shingle roof only. It is a refue"
type textarea "x"
type textarea "The shingle roof only. It is a refuel"
type textarea "x"
type textarea "The shingle roof only. It is a refuel"
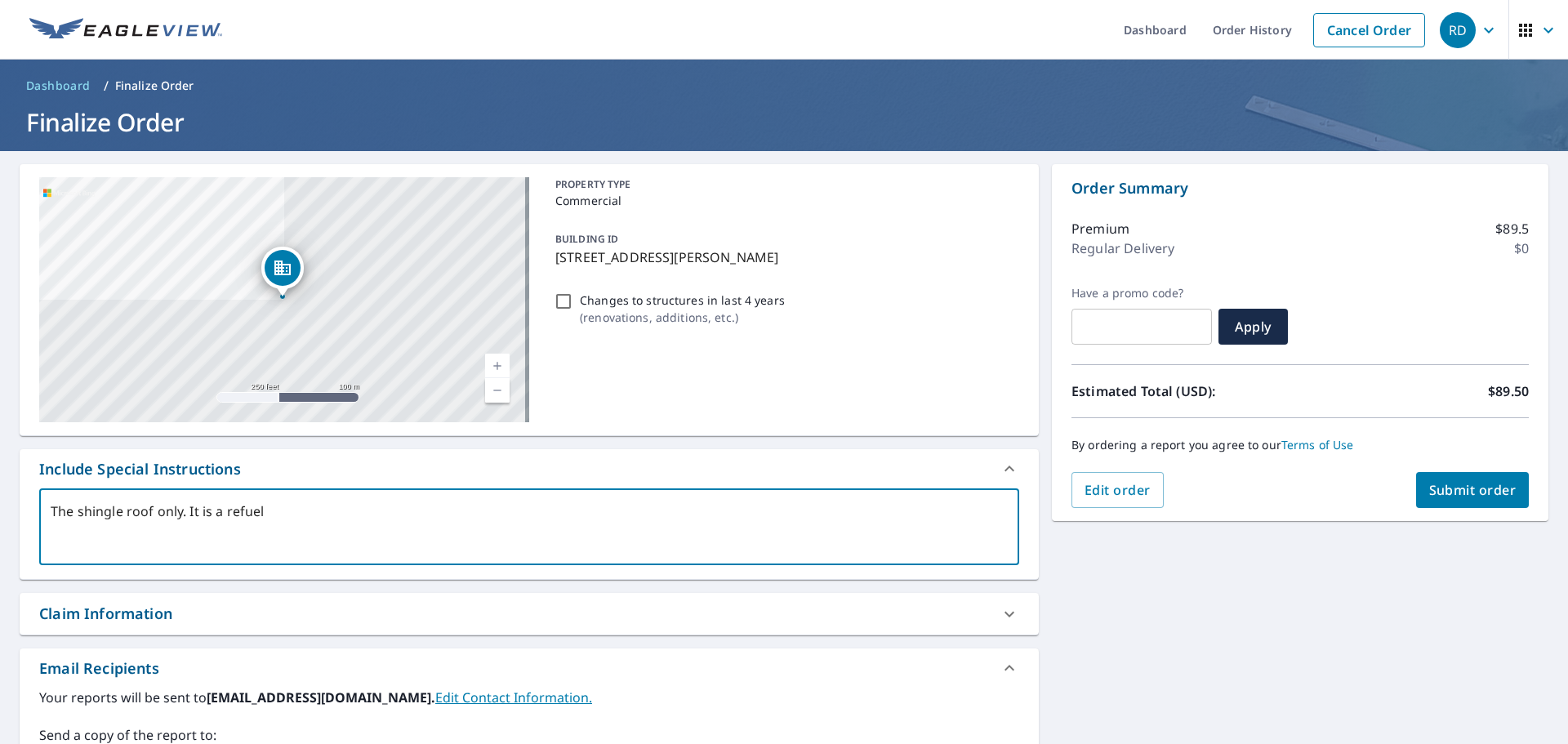
type textarea "x"
type textarea "The shingle roof only. It is a refuel c"
type textarea "x"
type textarea "The shingle roof only. It is a refuel co"
type textarea "x"
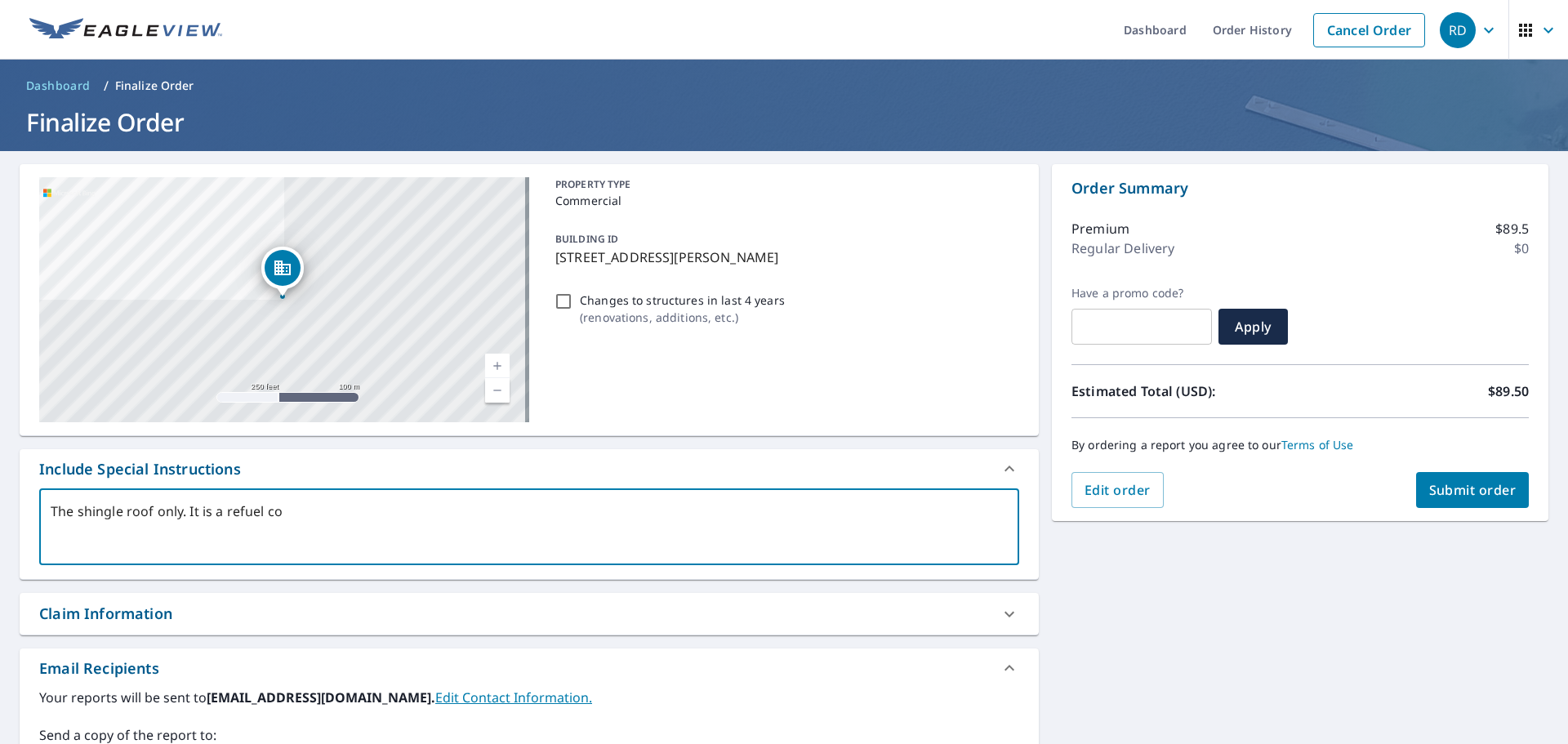
type textarea "The shingle roof only. It is a refuel con"
type textarea "x"
type textarea "The shingle roof only. It is a refuel conv"
type textarea "x"
type textarea "The shingle roof only. It is a refuel conve"
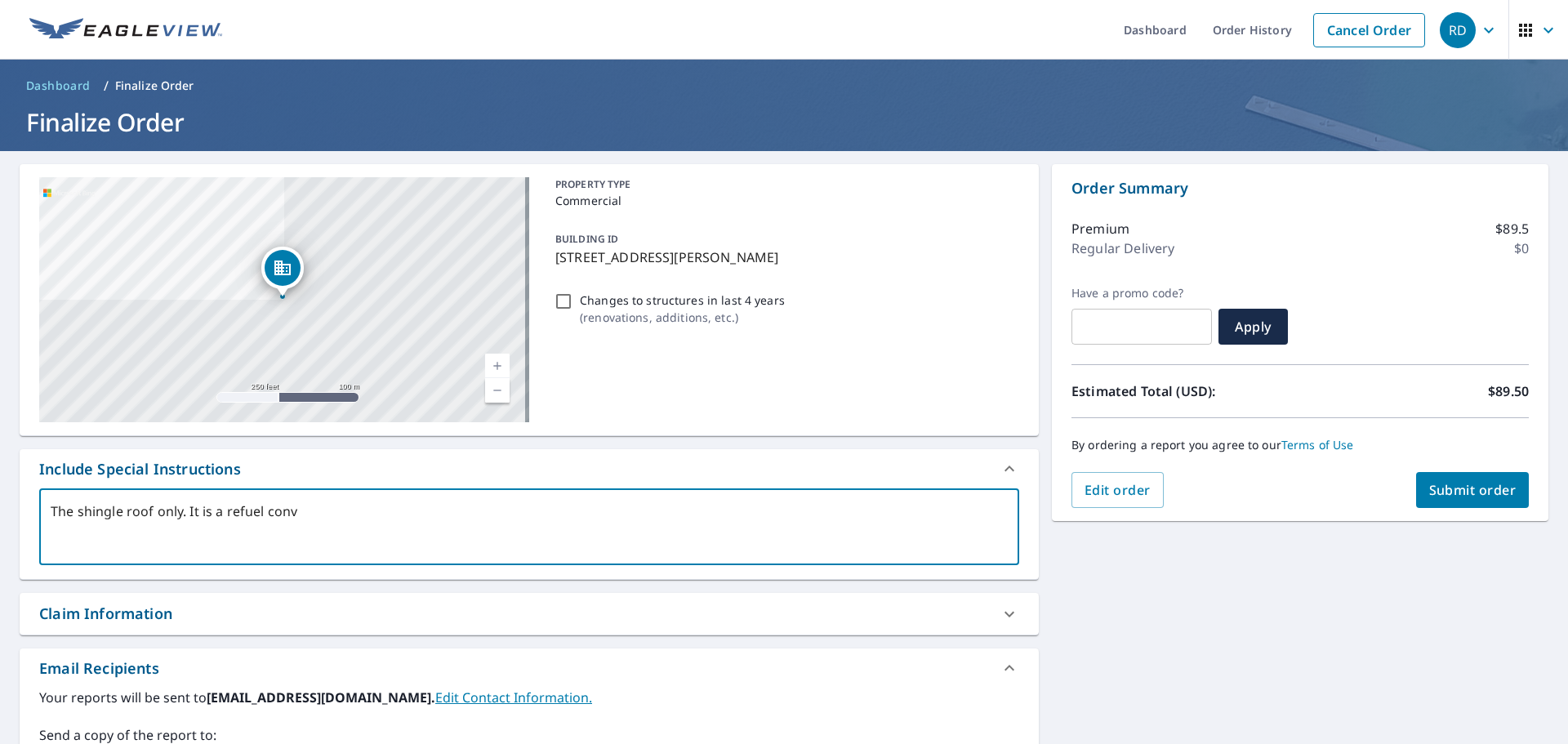
type textarea "x"
type textarea "The shingle roof only. It is a refuel convei"
type textarea "x"
type textarea "The shingle roof only. It is a refuel convein"
type textarea "x"
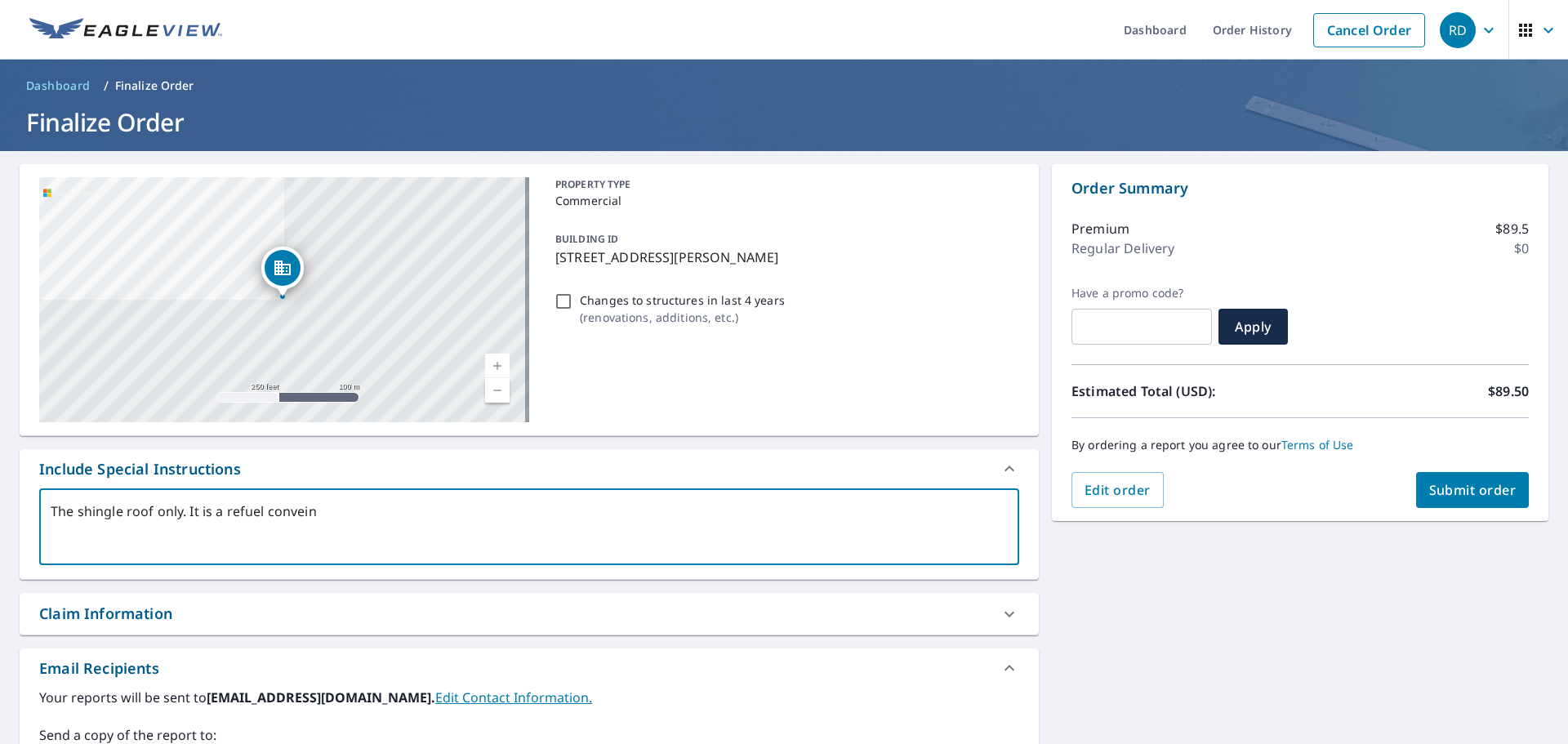
type textarea "The shingle roof only. It is a refuel conveina"
type textarea "x"
type textarea "The shingle roof only. It is a refuel conveinan"
type textarea "x"
type textarea "The shingle roof only. It is a refuel conveinanc"
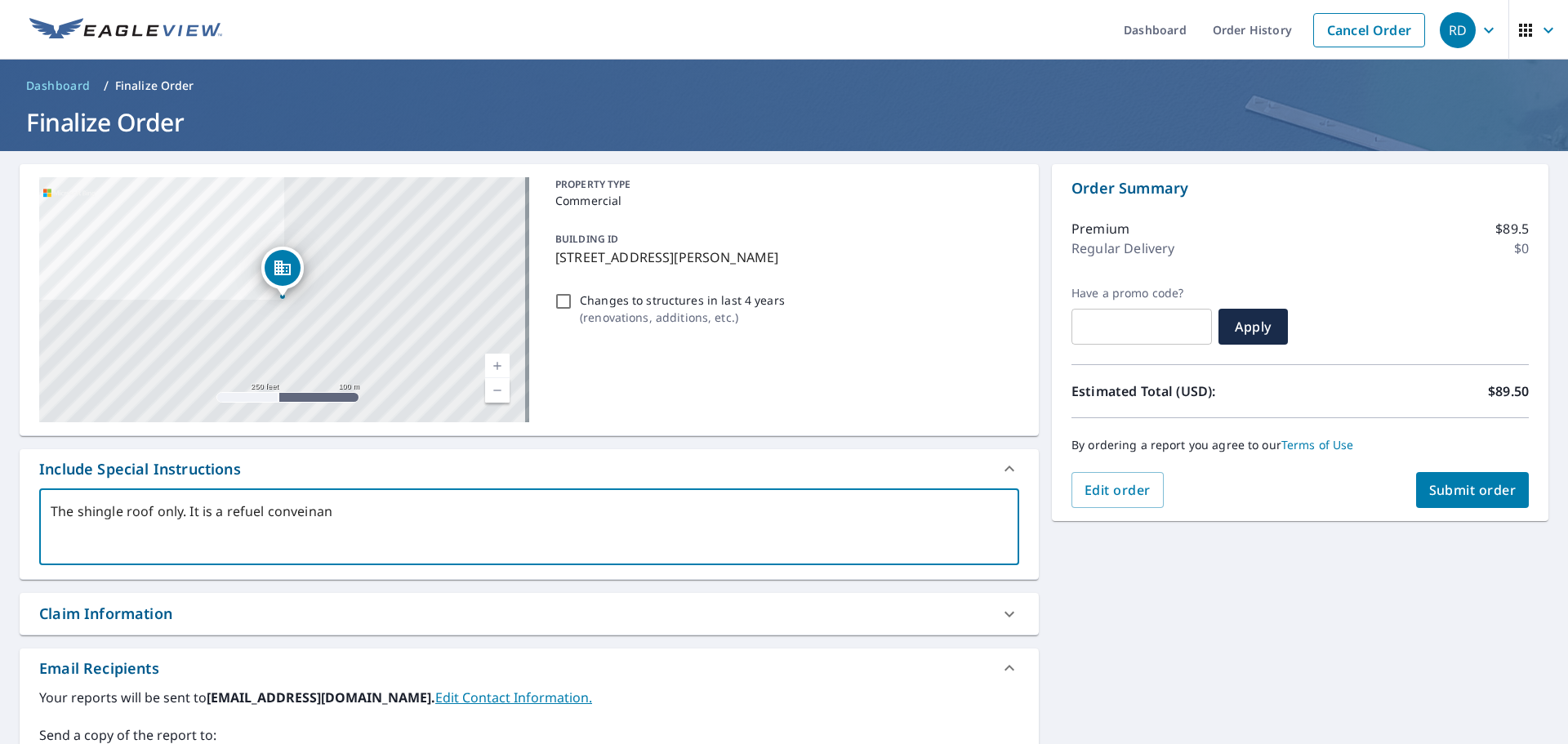
type textarea "x"
type textarea "The shingle roof only. It is a refuel conveinance"
type textarea "x"
type textarea "The shingle roof only. It is a refuel conveinance"
type textarea "x"
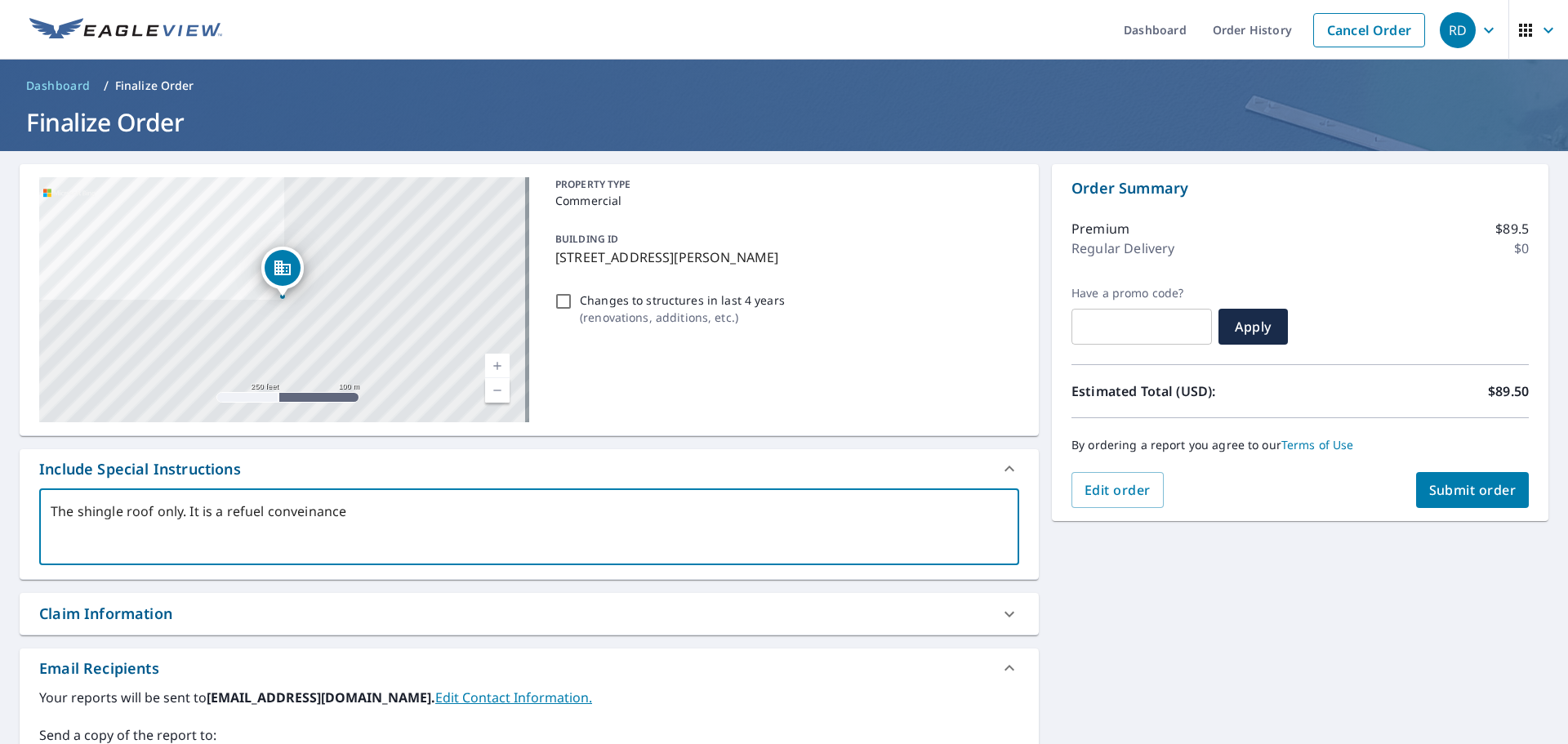
type textarea "The shingle roof only. It is a refuel conveinance s"
type textarea "x"
type textarea "The shingle roof only. It is a refuel conveinance st"
type textarea "x"
type textarea "The shingle roof only. It is a refuel conveinance sto"
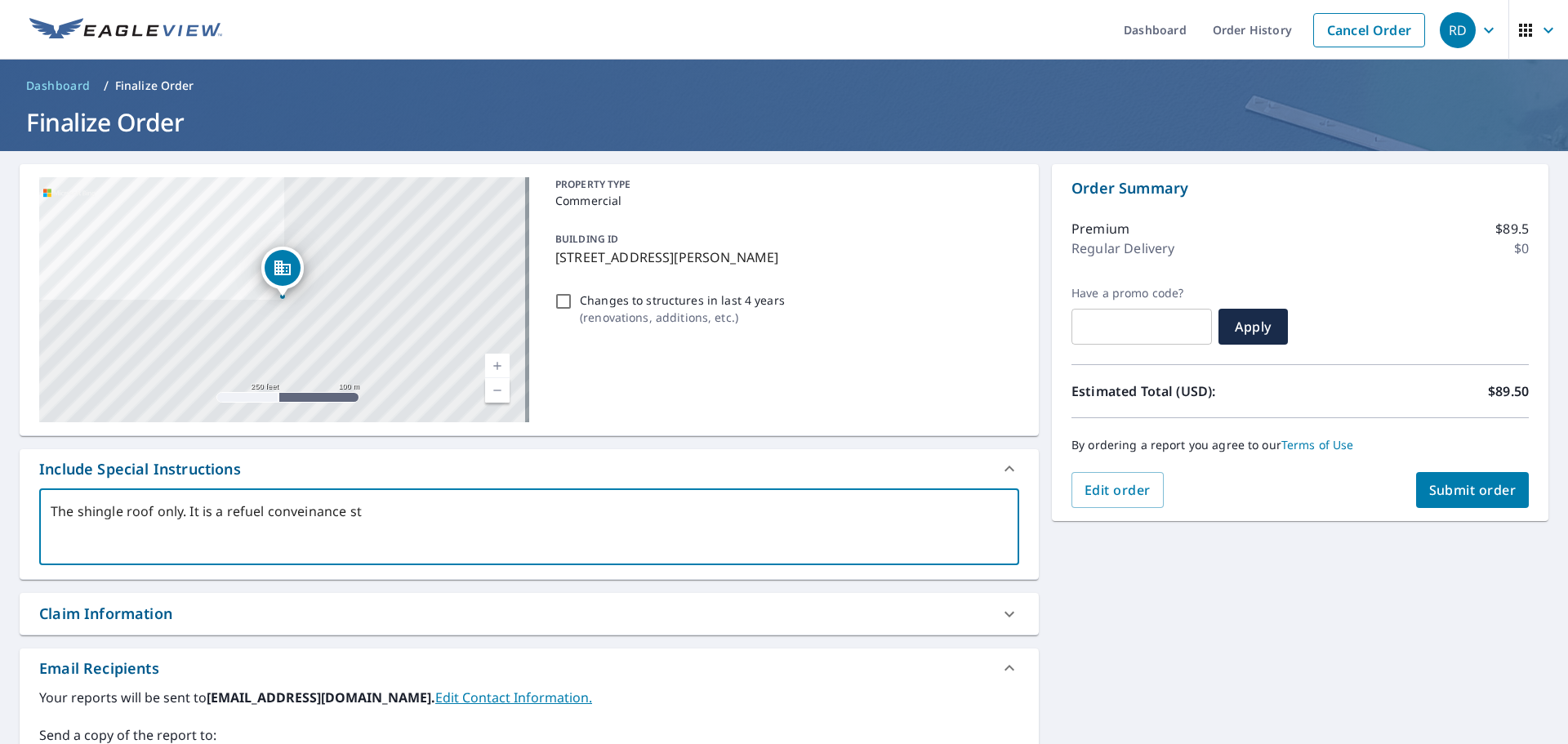
type textarea "x"
type textarea "The shingle roof only. It is a refuel conveinance stor"
type textarea "x"
type textarea "The shingle roof only. It is a refuel conveinance store"
type textarea "x"
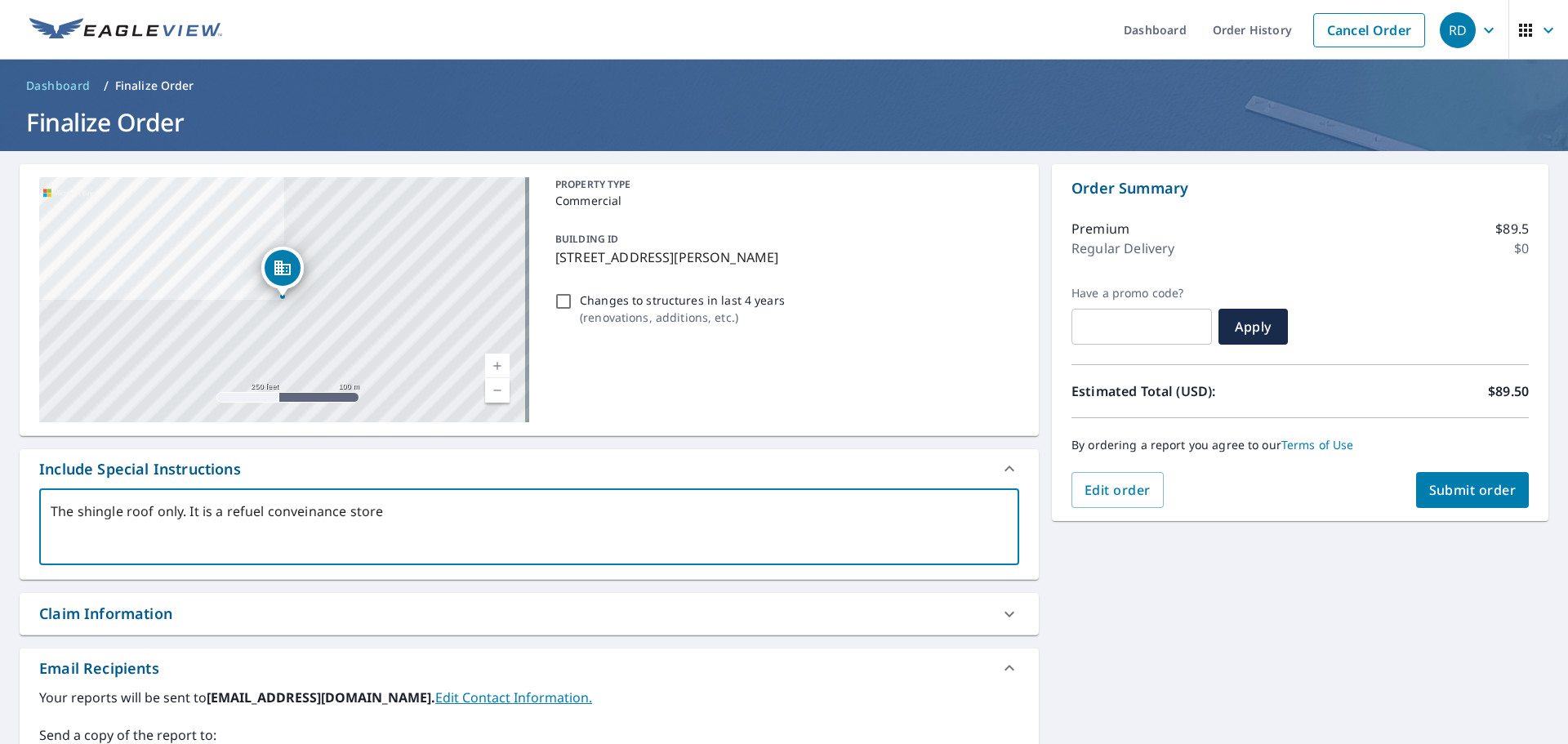
type textarea "The shingle roof only. It is a refuel conveinance store"
type textarea "x"
click at [317, 516] on textarea "The shingle roof only. It is a refuel conveinance store" at bounding box center [529, 526] width 958 height 46
type textarea "The shingle roof only. It is a refuel convenience store"
type textarea "x"
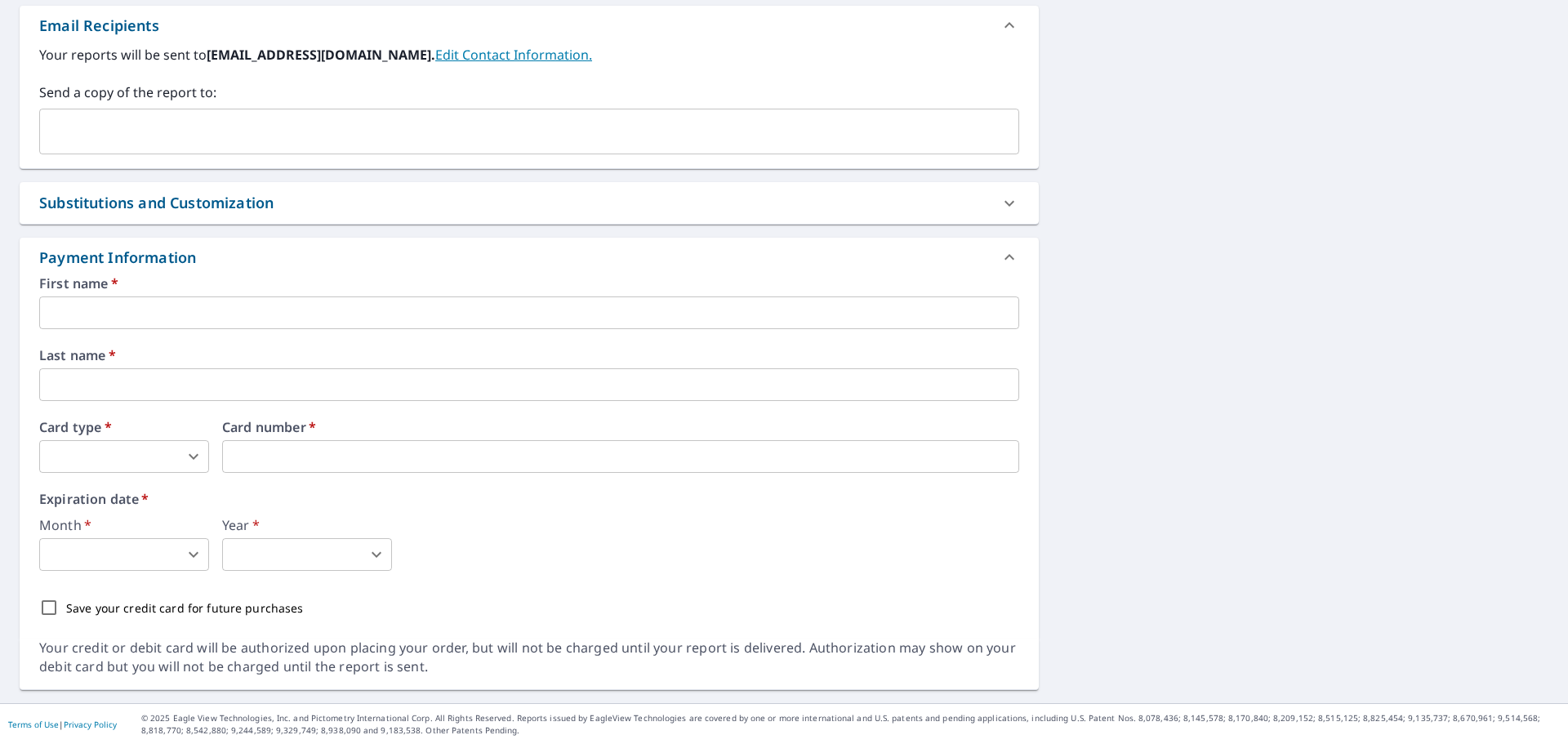
scroll to position [644, 0]
type textarea "The shingle roof only. It is a refuel convenience store"
click at [332, 318] on input "text" at bounding box center [530, 312] width 980 height 33
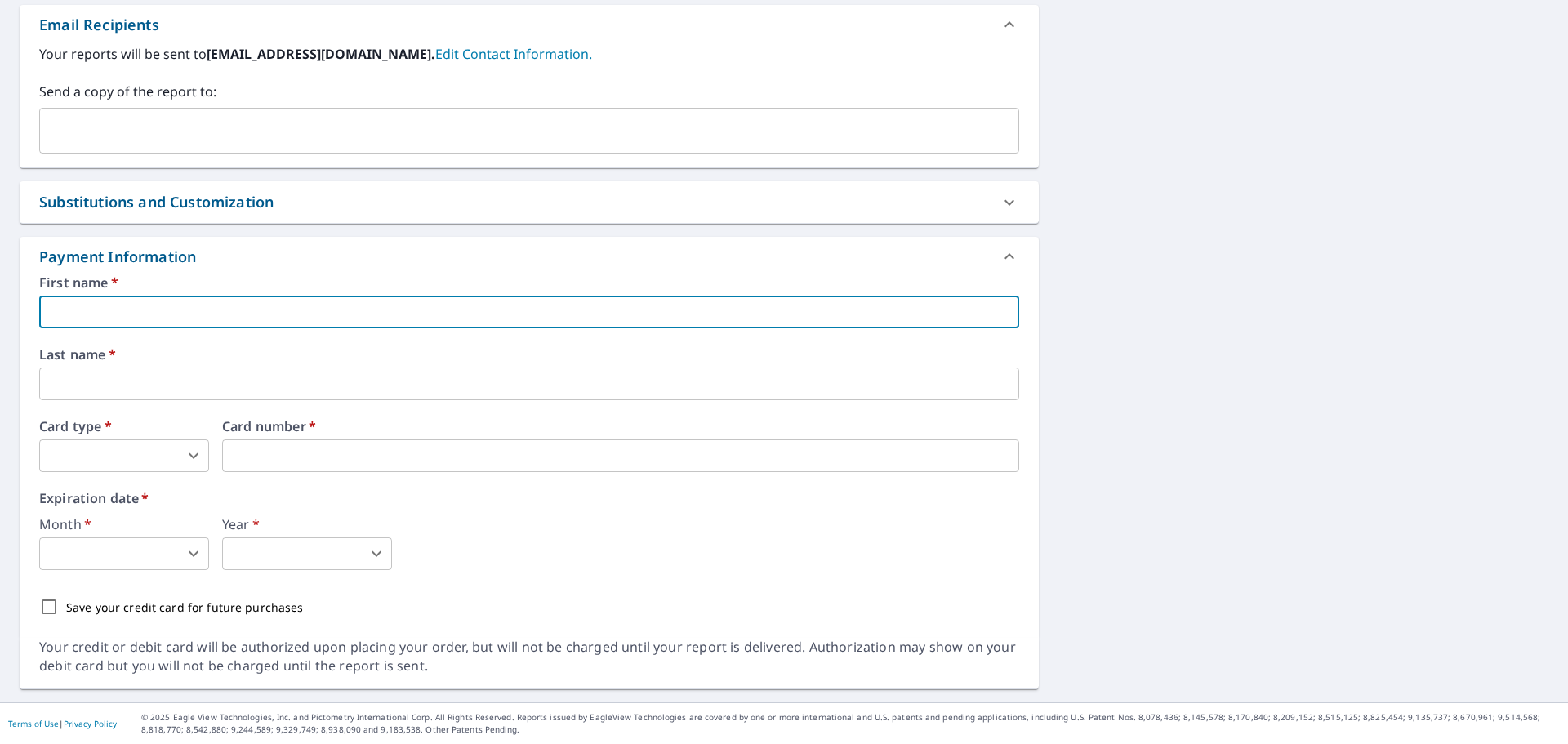
type textarea "x"
type input "R"
type textarea "x"
type input "Ri"
type textarea "x"
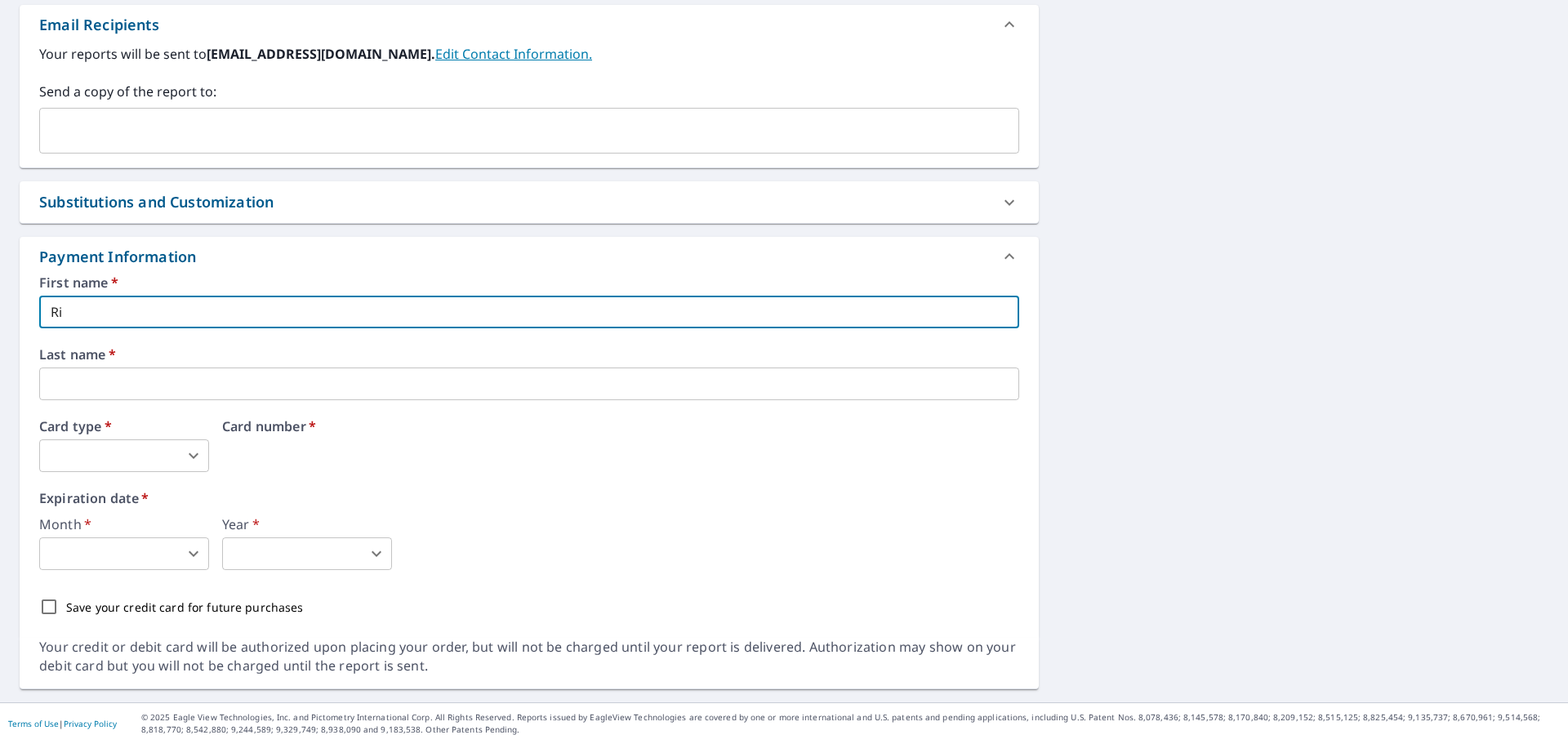
type input "Rig"
type textarea "x"
type input "[PERSON_NAME]"
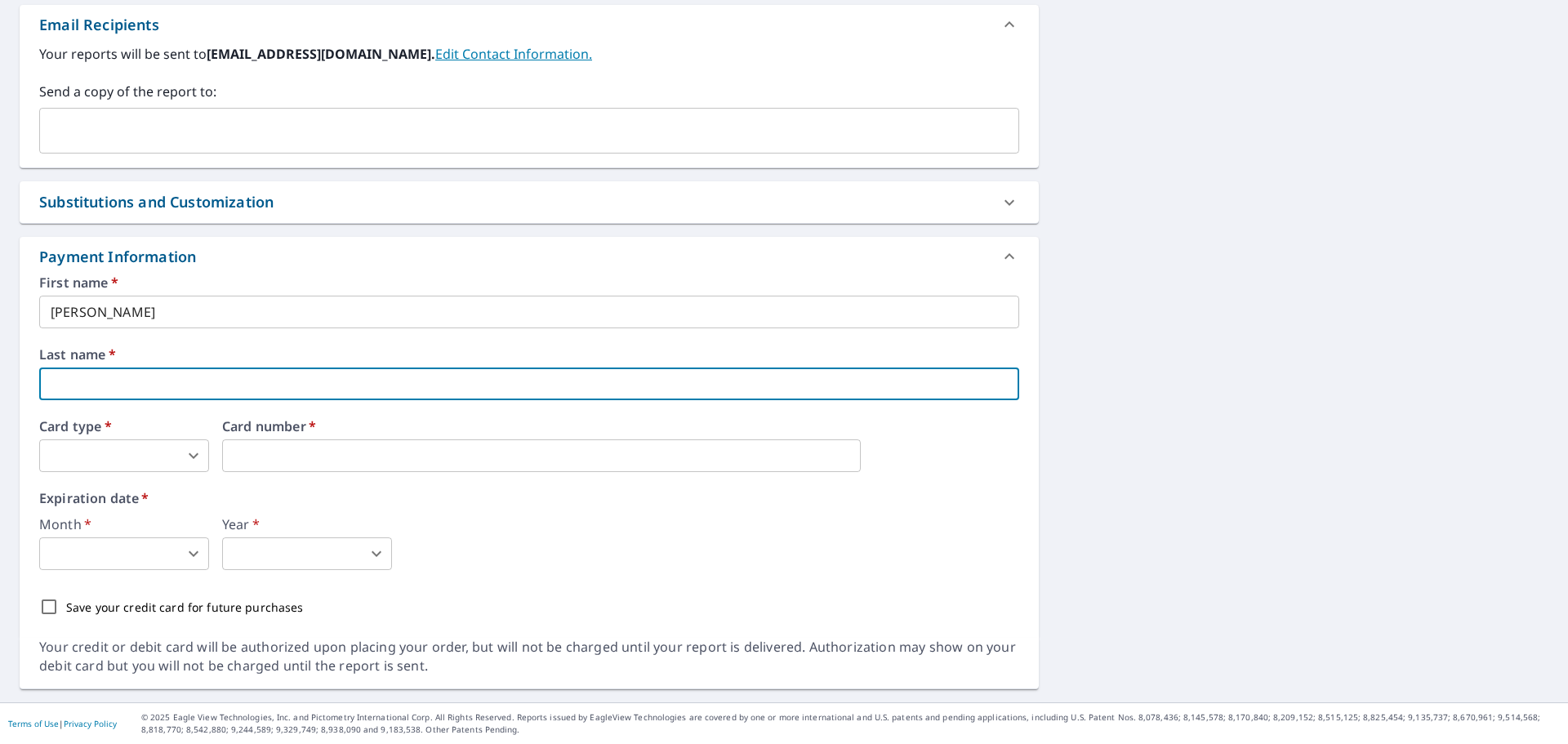
type textarea "x"
type input "D"
type textarea "x"
type input "De"
type textarea "x"
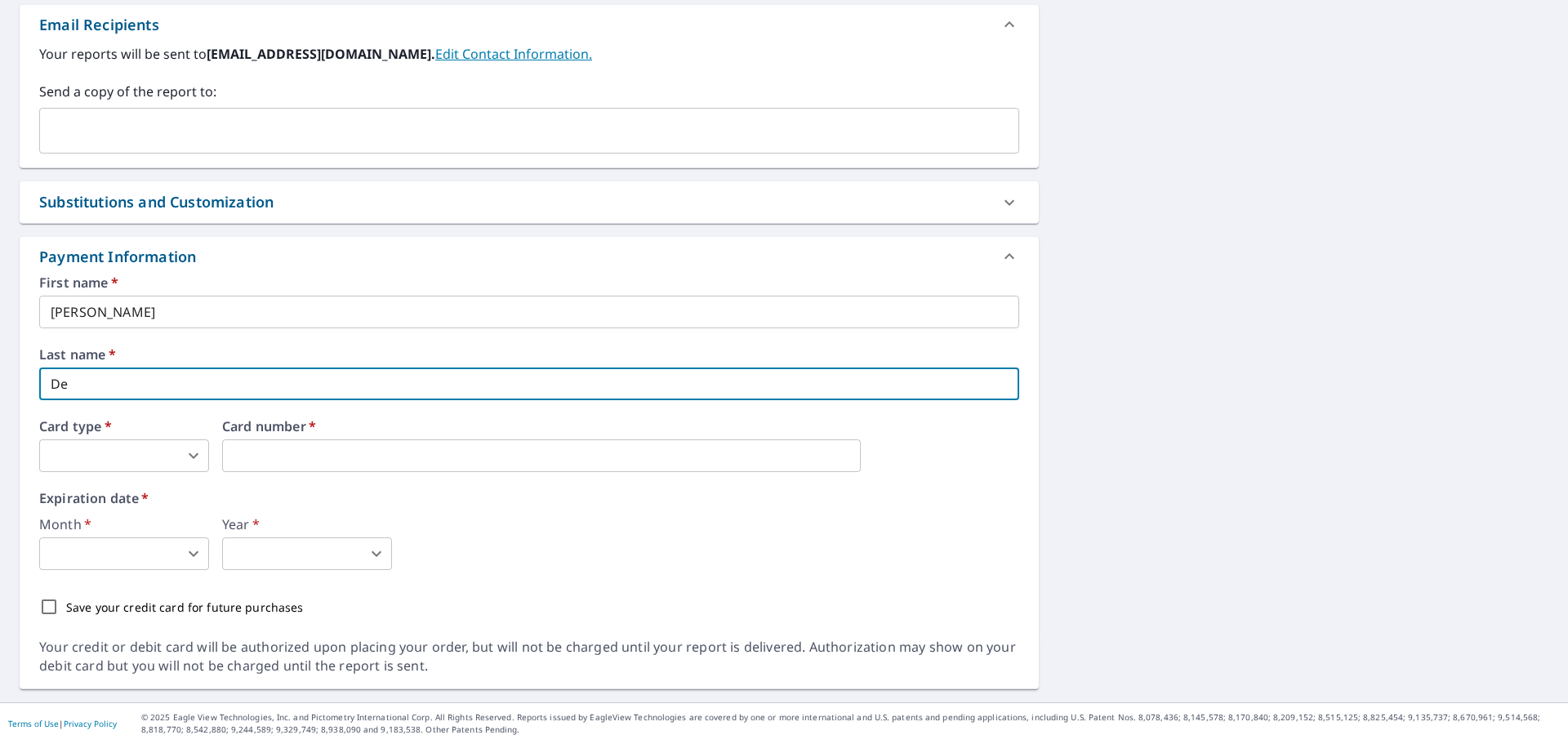
type input "De"
type textarea "x"
type input "De e"
type textarea "x"
type input "De"
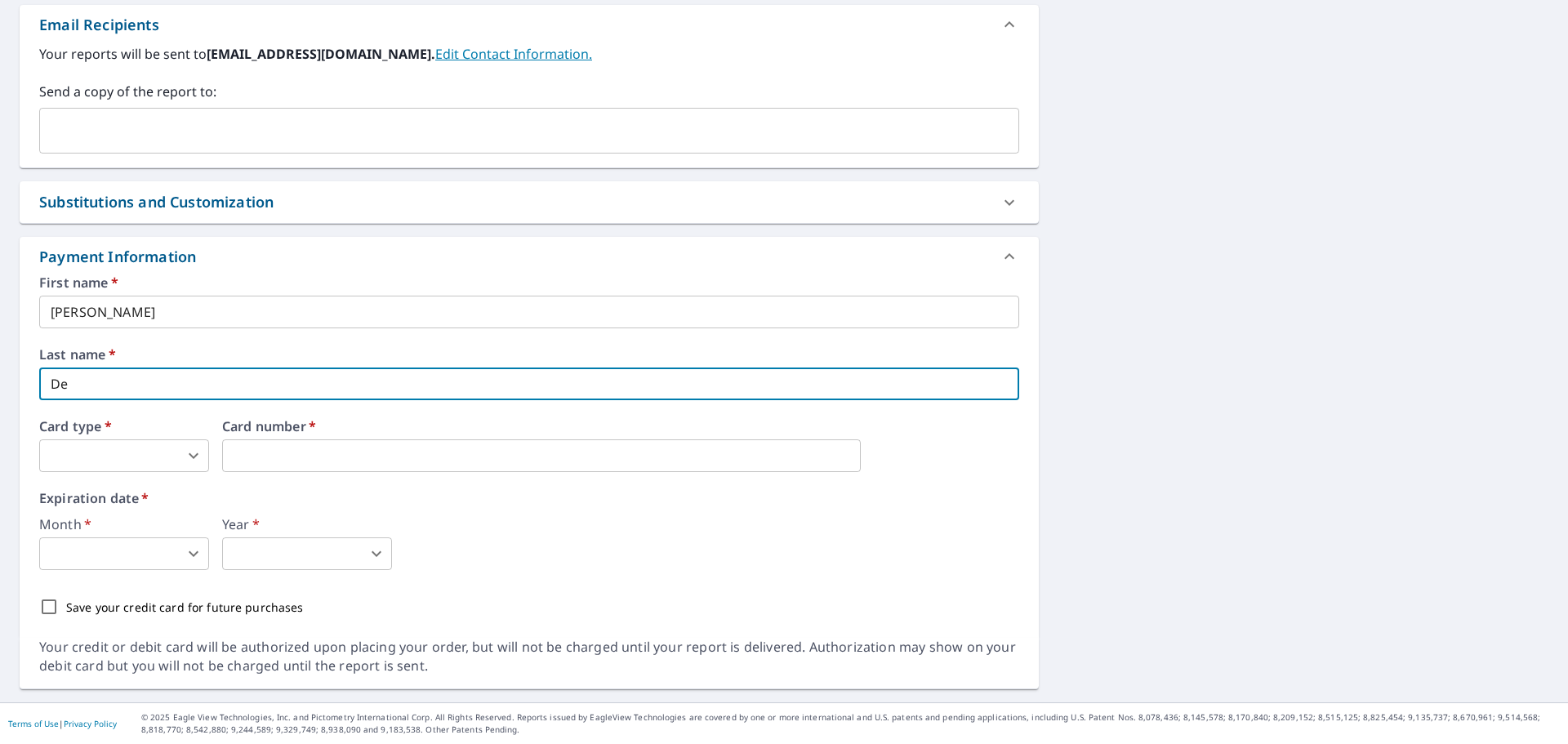
type textarea "x"
type input "De L"
type textarea "x"
type input "De Le"
type textarea "x"
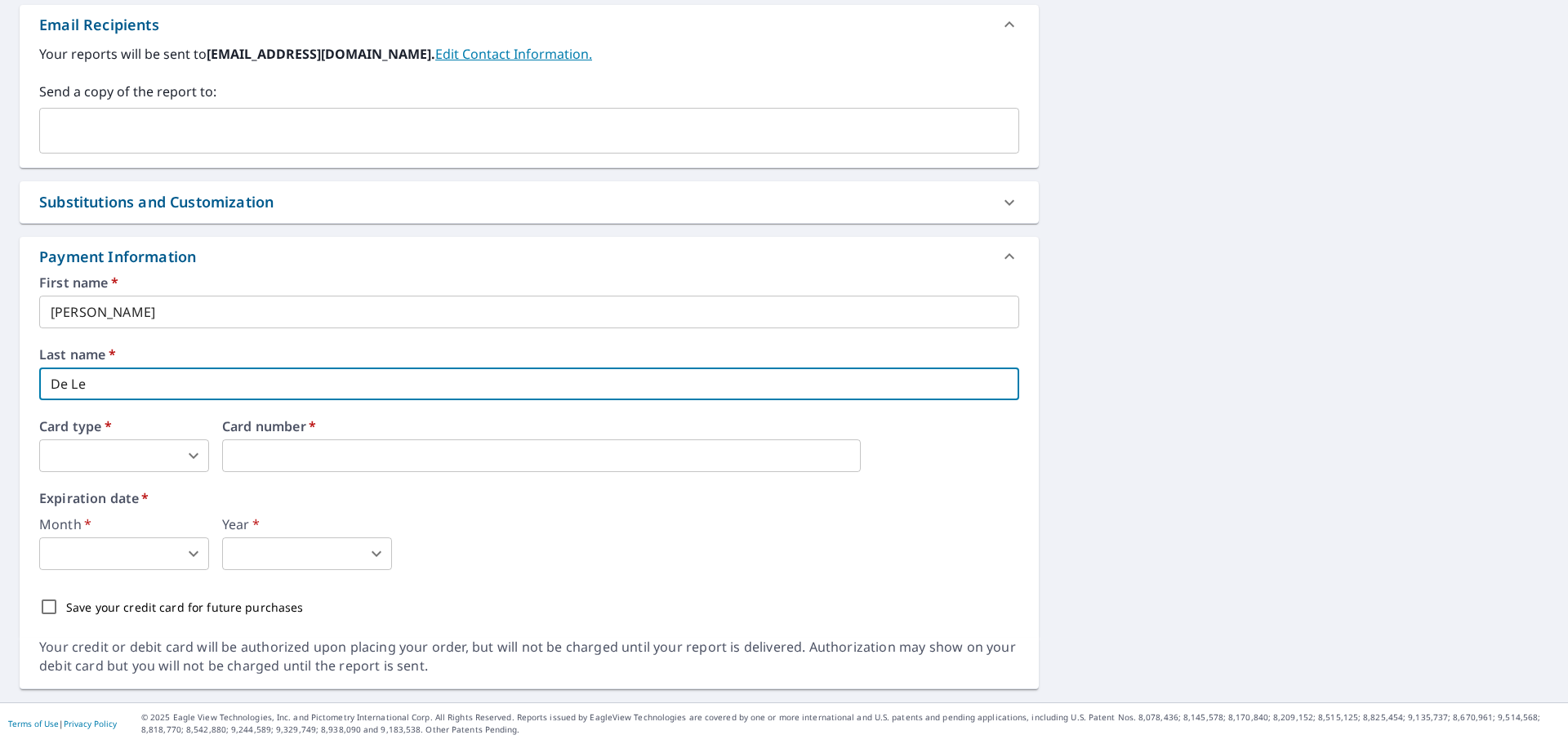
type input "De [PERSON_NAME]"
type textarea "x"
type input "De [PERSON_NAME]"
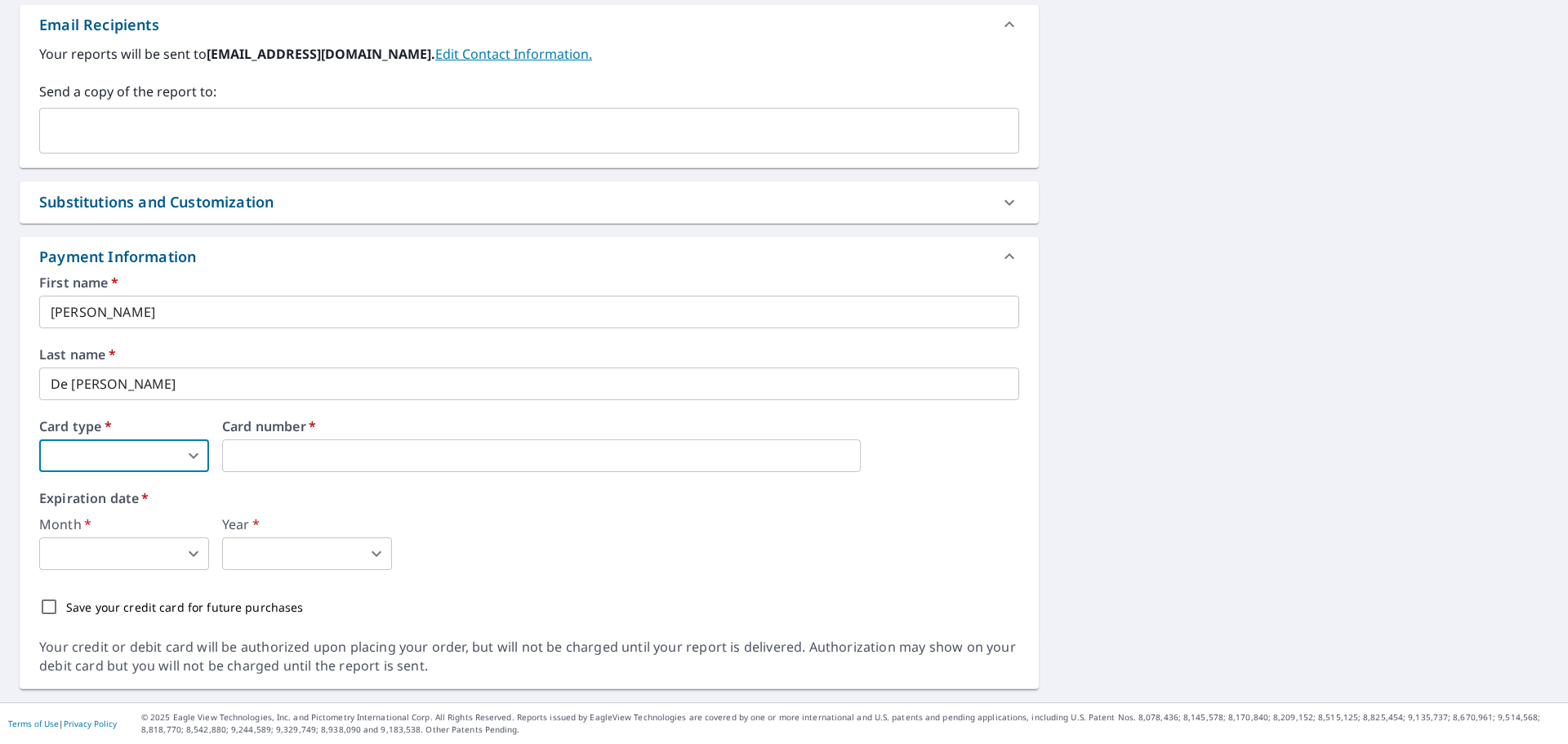
click at [175, 465] on body "RD RD Dashboard Order History Cancel Order RD Dashboard / Finalize Order Finali…" at bounding box center [784, 372] width 1568 height 744
click at [155, 551] on li "MasterCard" at bounding box center [124, 551] width 170 height 29
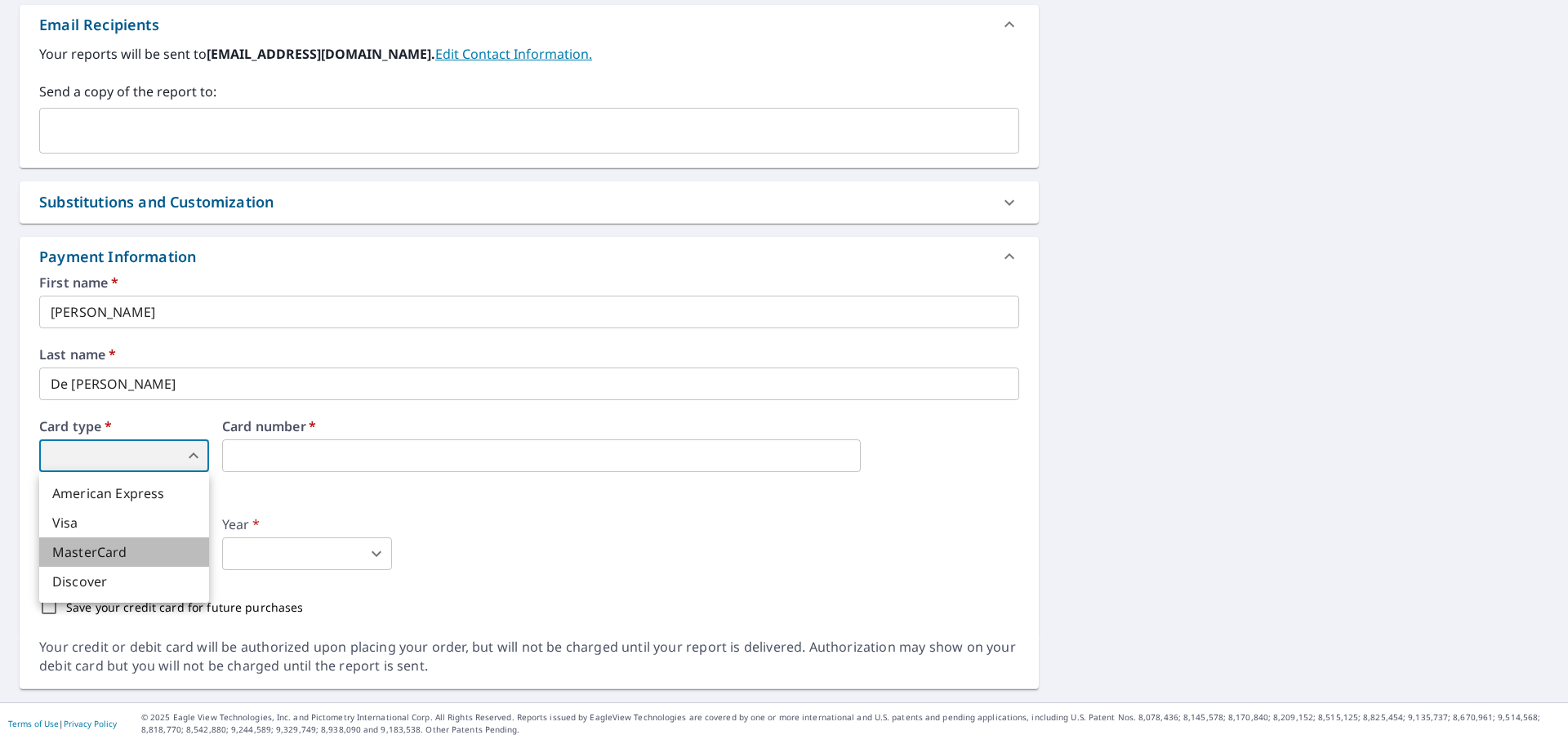
type textarea "x"
type input "3"
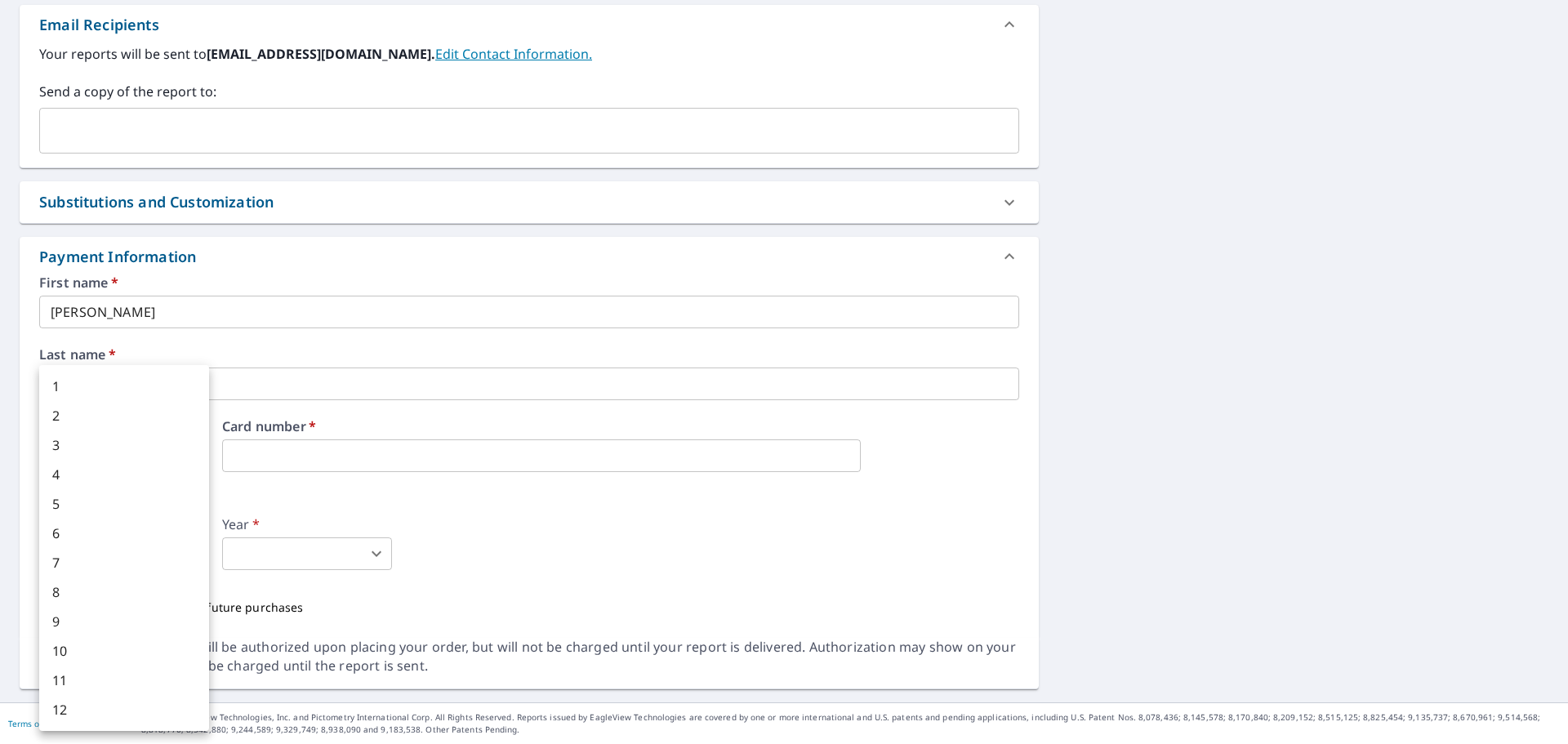
click at [177, 549] on body "RD RD Dashboard Order History Cancel Order RD Dashboard / Finalize Order Finali…" at bounding box center [784, 372] width 1568 height 744
click at [641, 532] on div at bounding box center [784, 372] width 1568 height 744
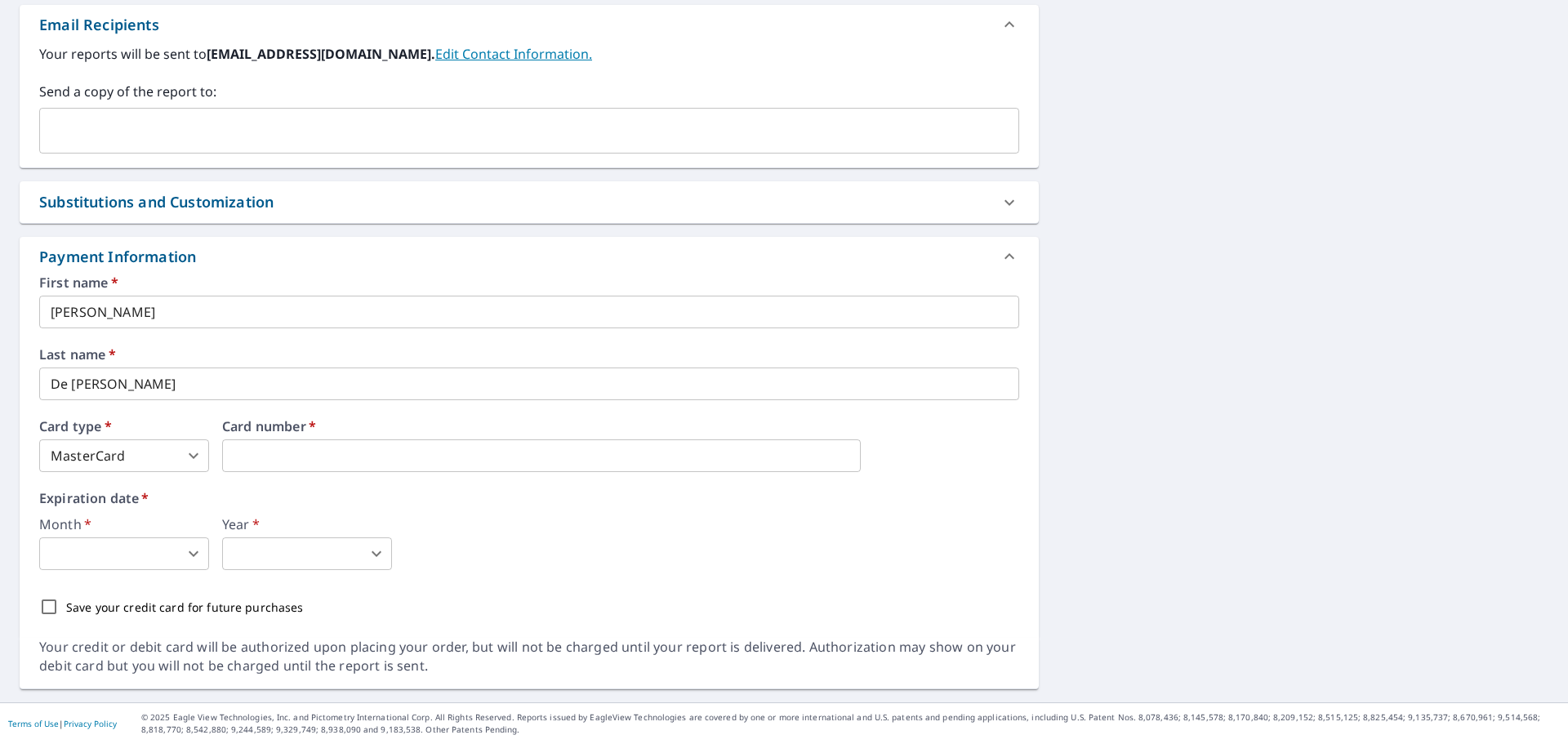
click at [282, 611] on p "Save your credit card for future purchases" at bounding box center [185, 607] width 238 height 17
click at [66, 611] on input "Save your credit card for future purchases" at bounding box center [49, 607] width 34 height 34
checkbox input "true"
click at [150, 534] on div "Month   * ​ 0 ​" at bounding box center [124, 544] width 170 height 52
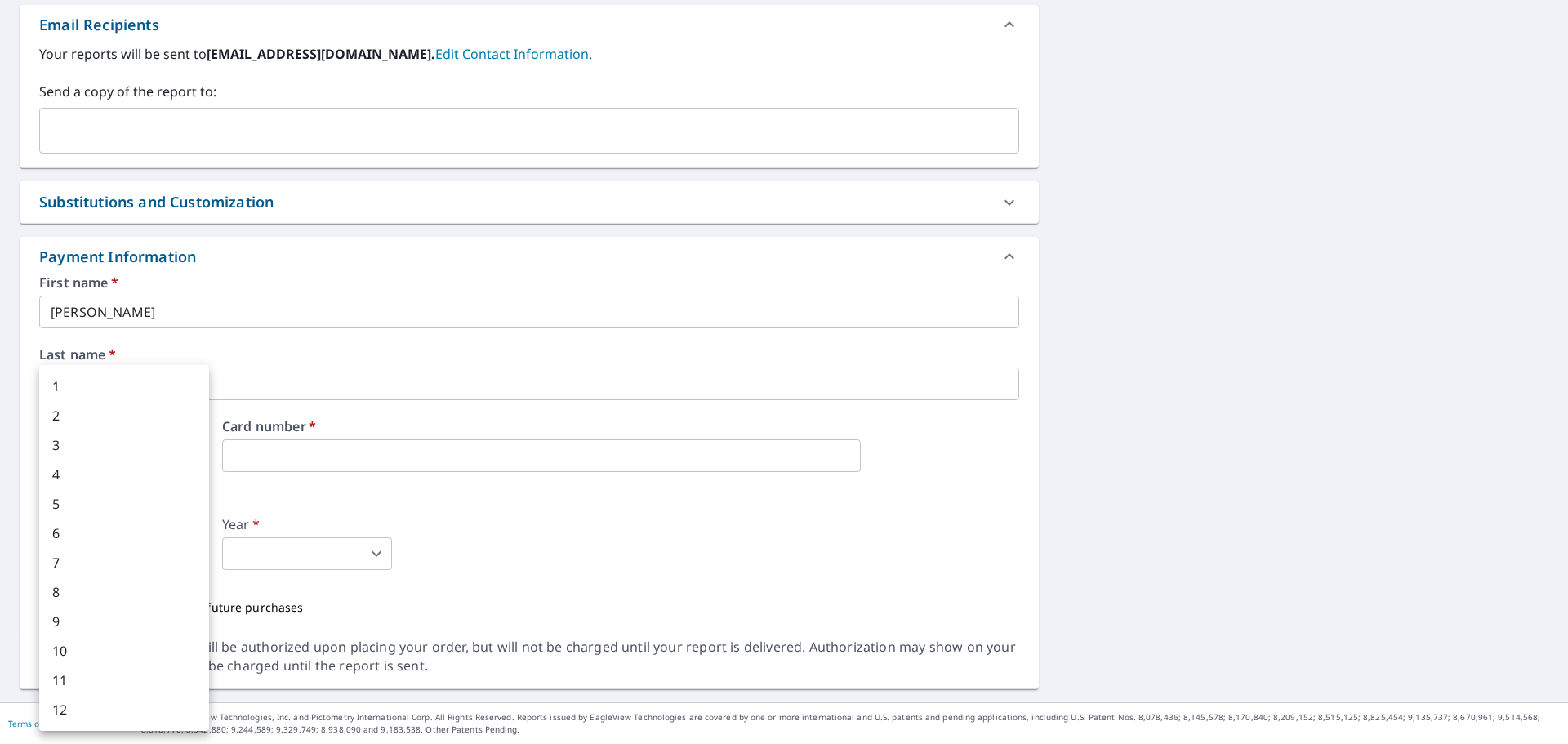
click at [152, 539] on body "RD RD Dashboard Order History Cancel Order RD Dashboard / Finalize Order Finali…" at bounding box center [784, 372] width 1568 height 744
click at [155, 450] on li "3" at bounding box center [124, 445] width 170 height 29
type textarea "x"
type input "3"
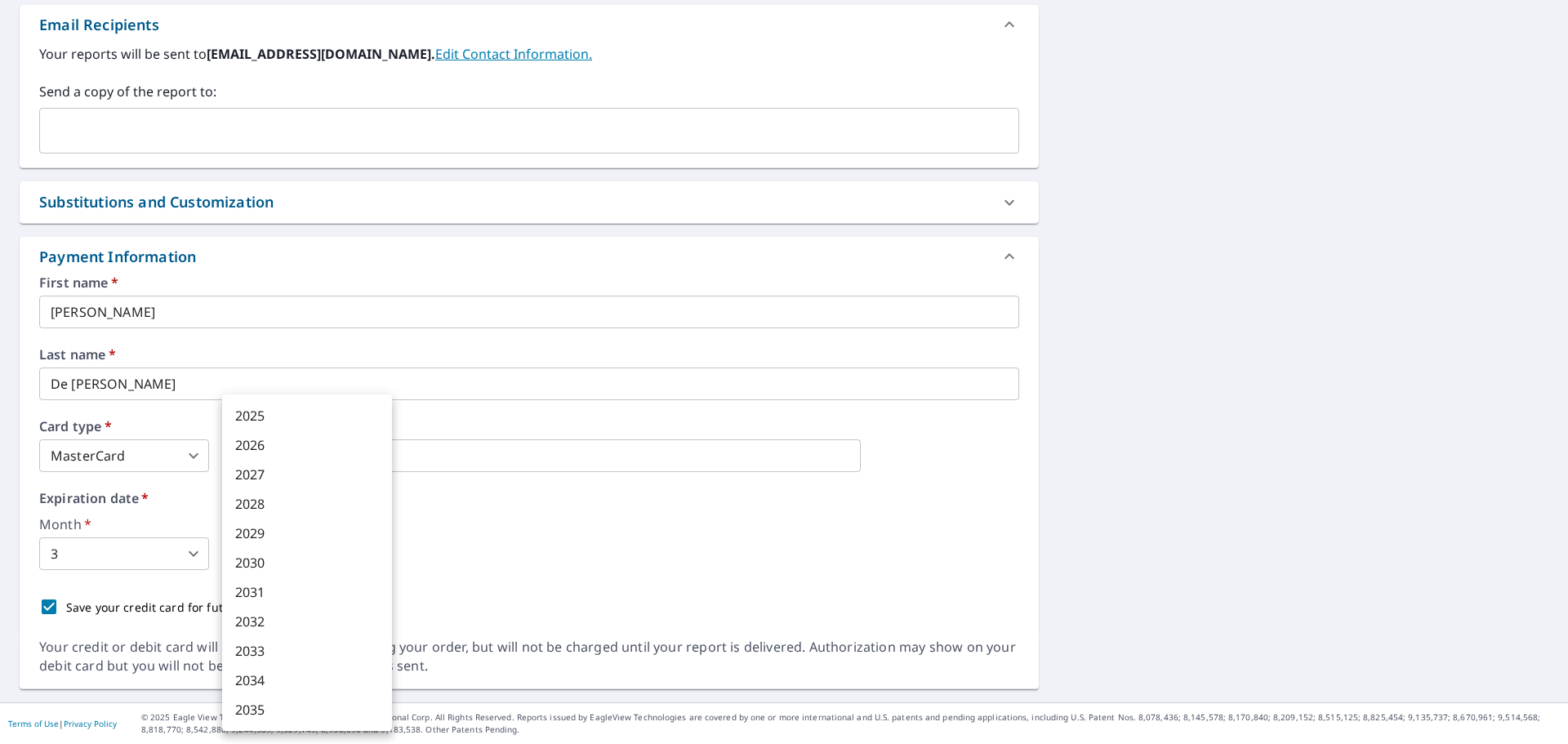
click at [330, 562] on body "RD RD Dashboard Order History Cancel Order RD Dashboard / Finalize Order Finali…" at bounding box center [784, 372] width 1568 height 744
click at [312, 467] on li "2027" at bounding box center [307, 474] width 170 height 29
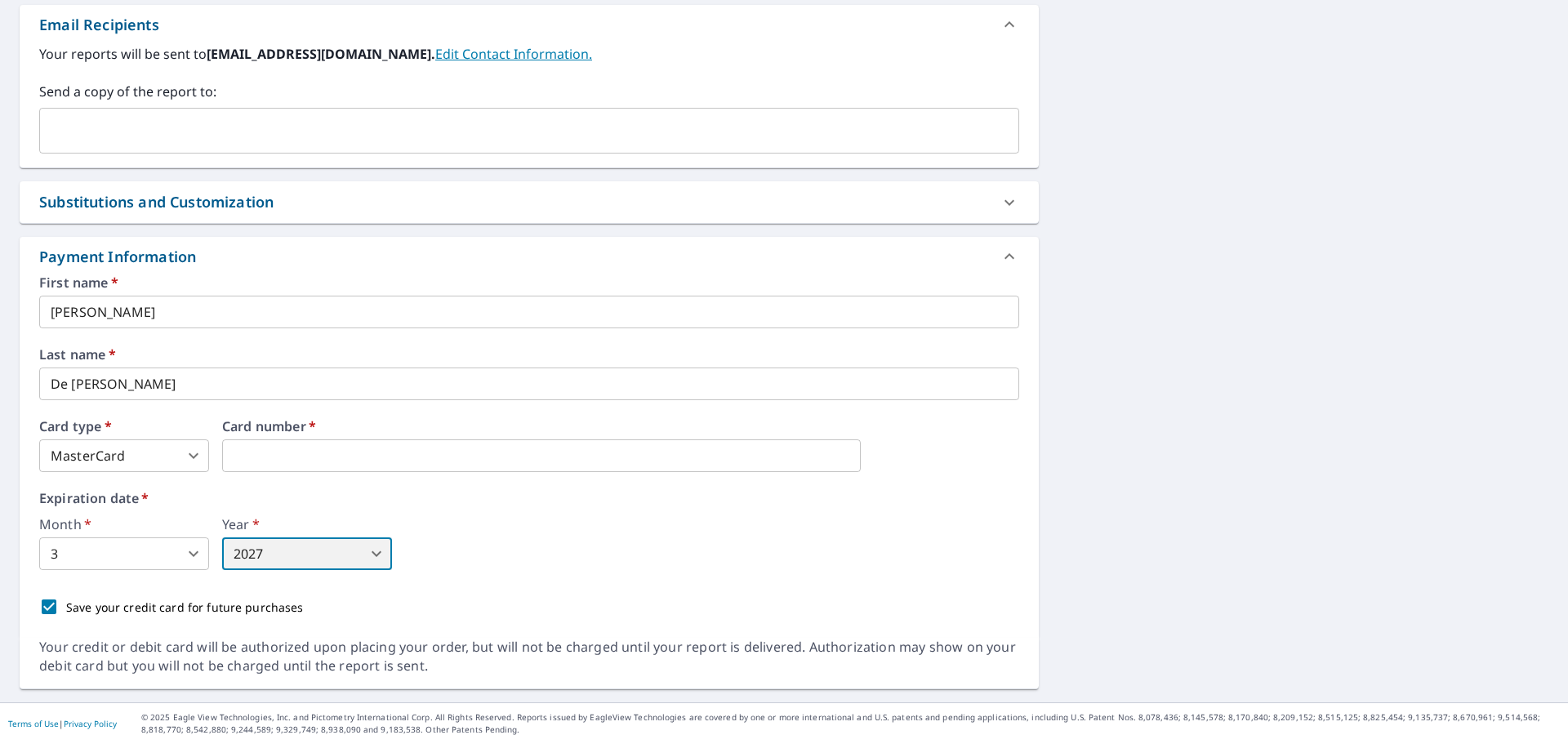
type textarea "x"
type input "2027"
click at [800, 581] on div "First name   * [PERSON_NAME] ​ Last name   * [PERSON_NAME] ​ Card type   * Mast…" at bounding box center [530, 450] width 980 height 348
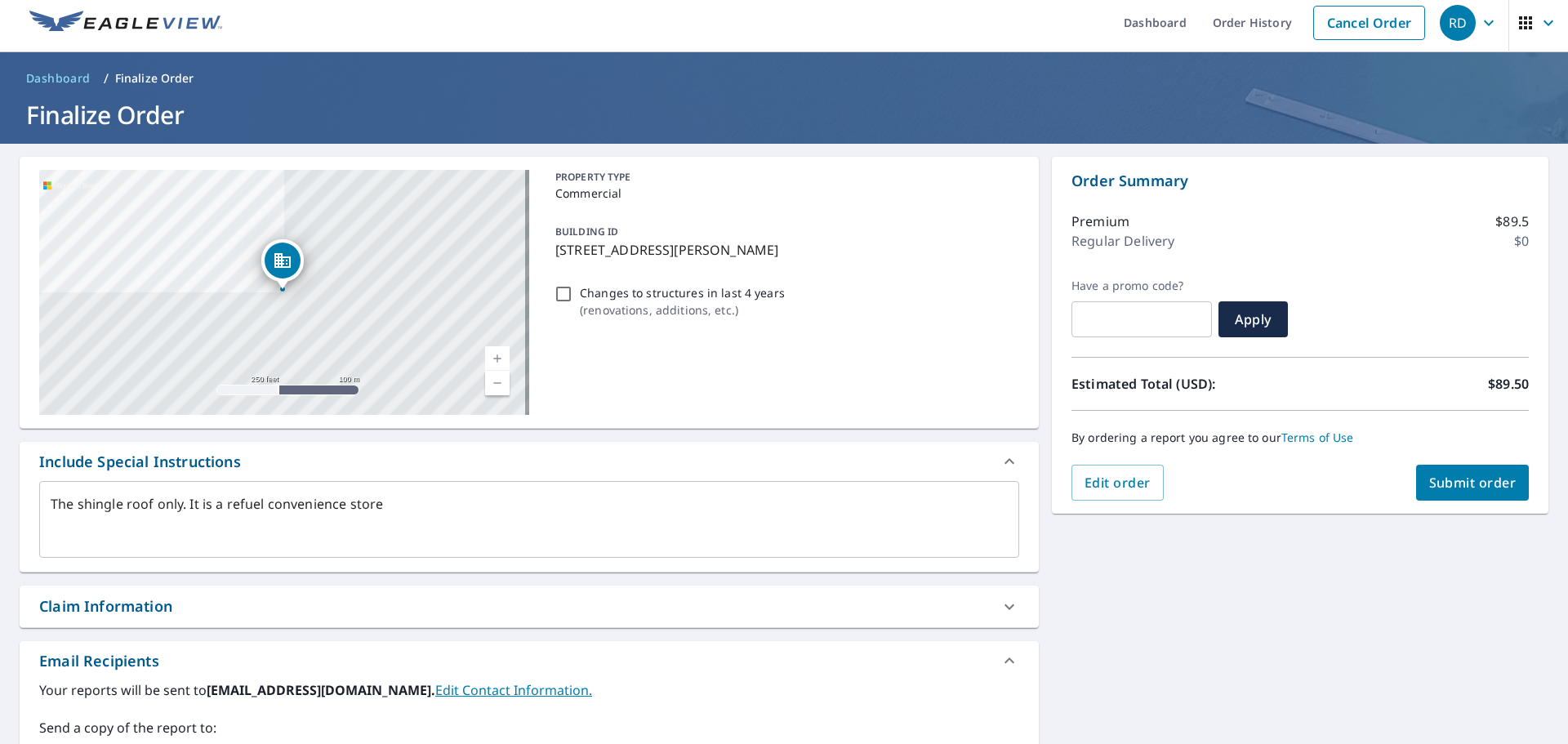
scroll to position [0, 0]
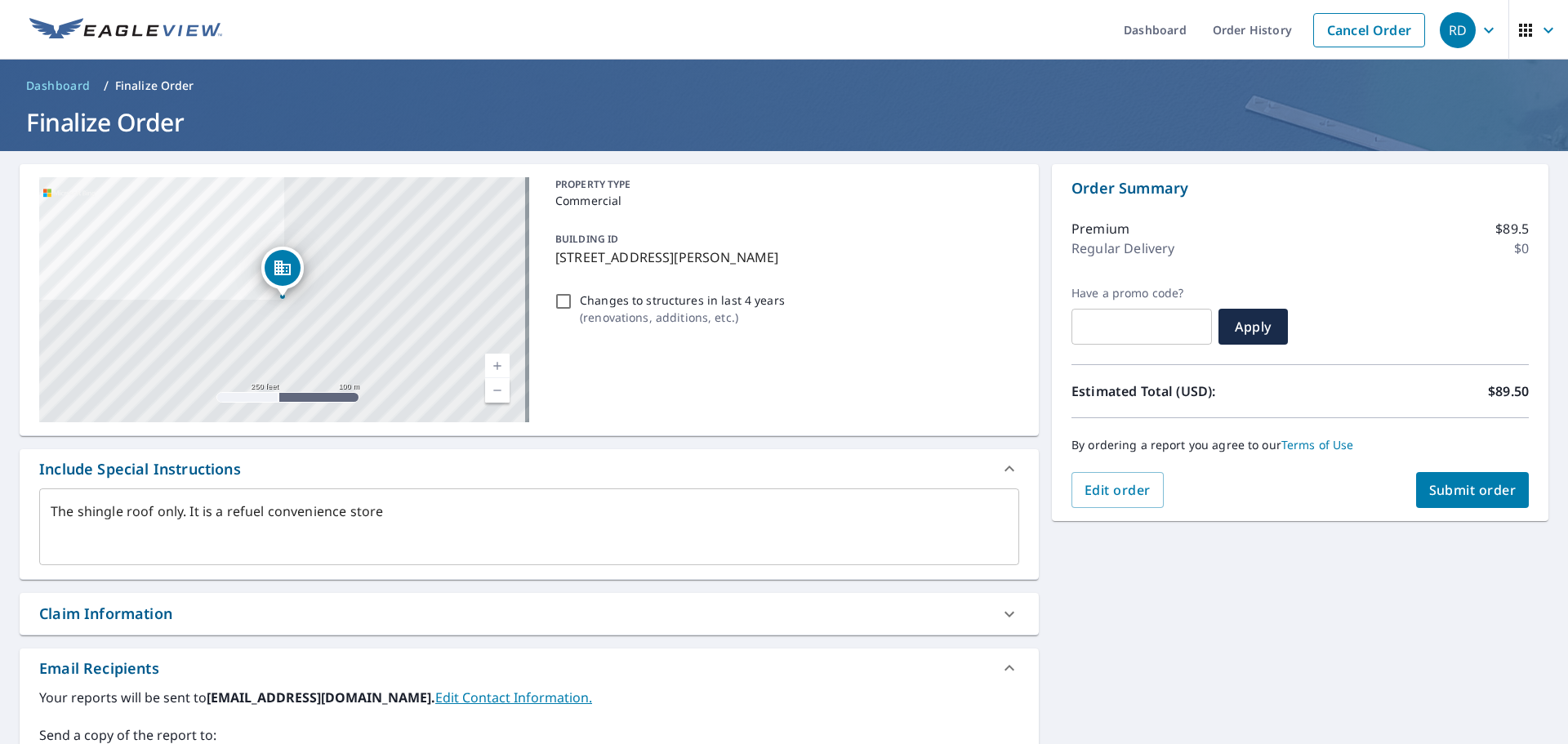
click at [1492, 500] on button "Submit order" at bounding box center [1473, 490] width 114 height 36
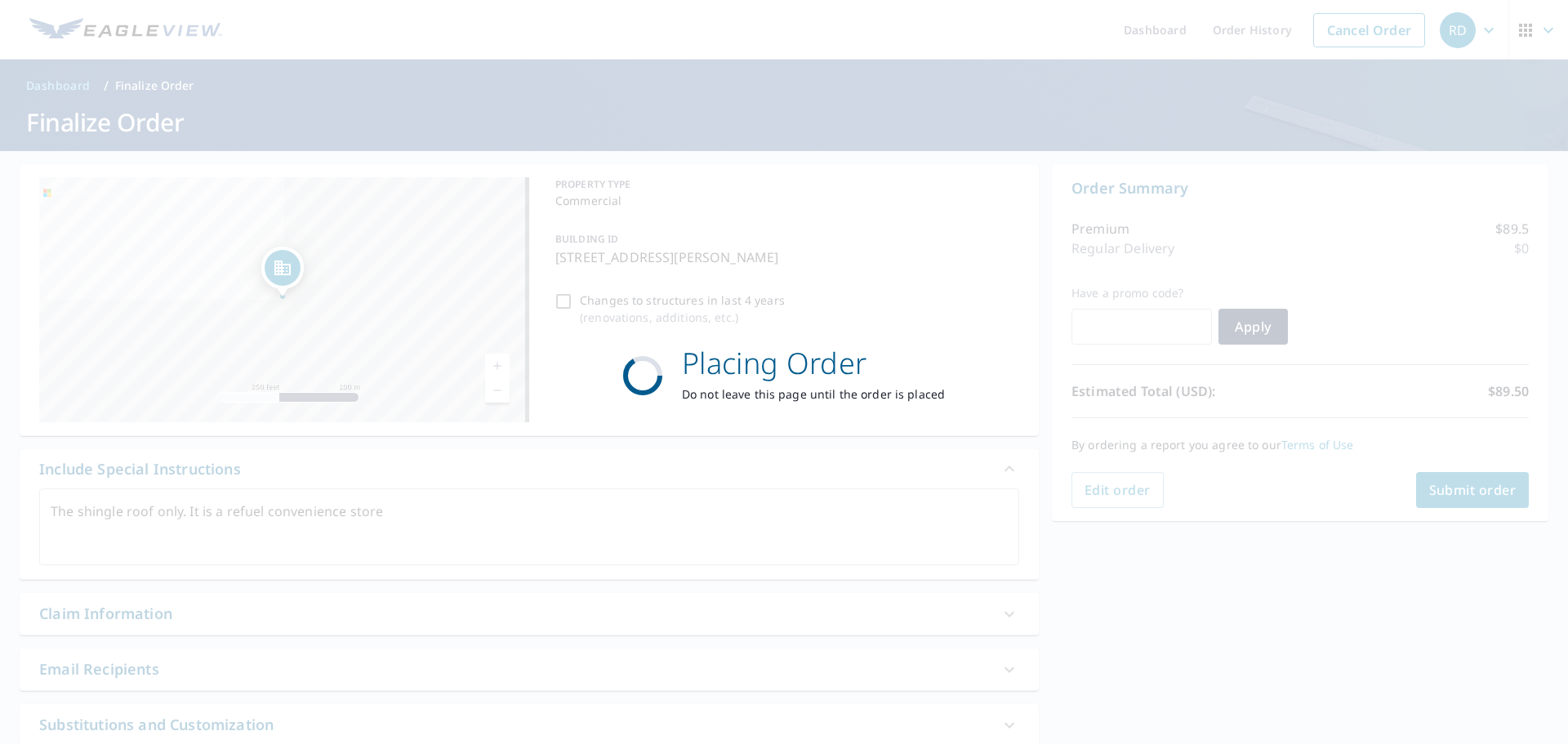
type textarea "x"
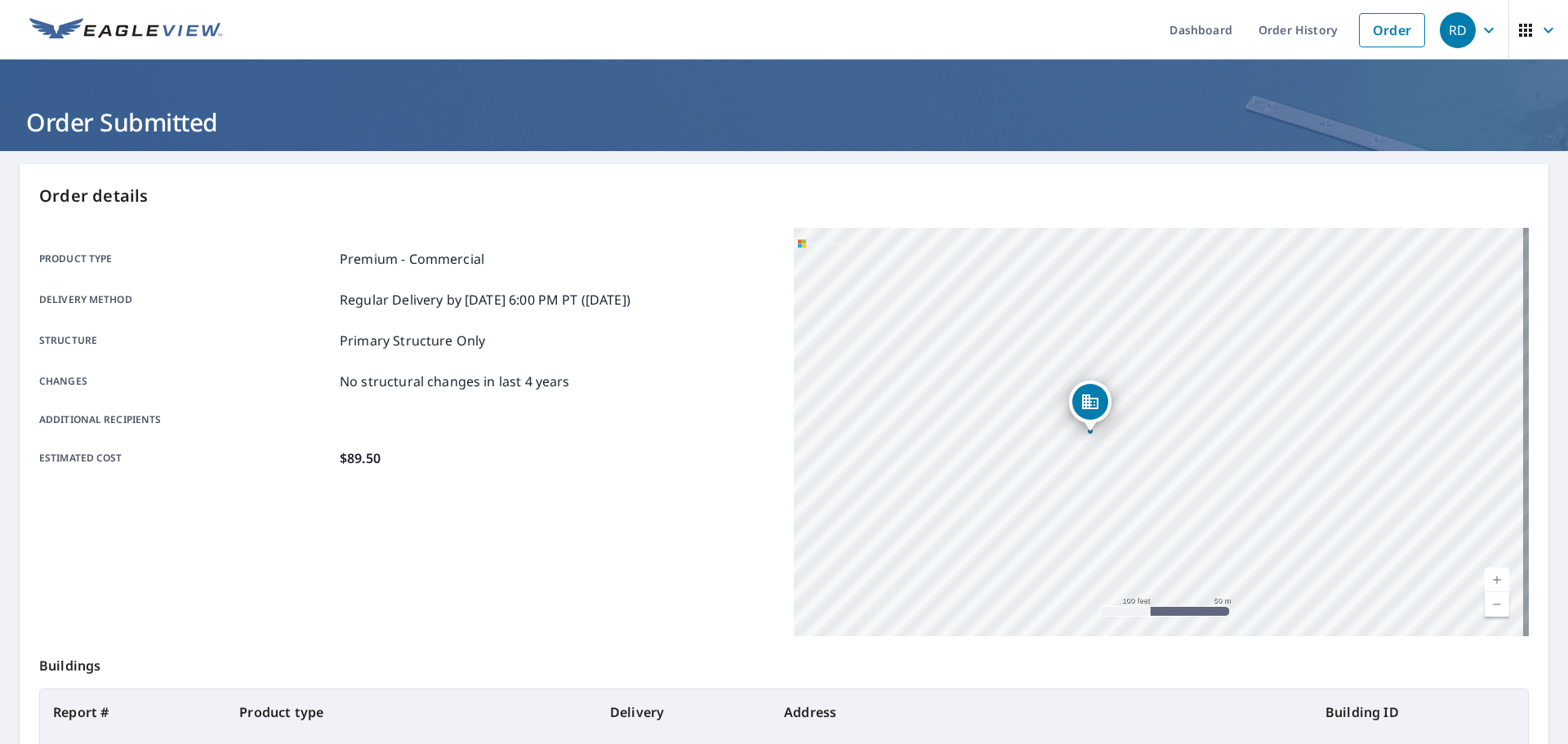
drag, startPoint x: 1222, startPoint y: 531, endPoint x: 916, endPoint y: 353, distance: 354.0
click at [916, 353] on div "[STREET_ADDRESS][PERSON_NAME]" at bounding box center [1161, 432] width 735 height 409
drag, startPoint x: 995, startPoint y: 423, endPoint x: 1007, endPoint y: 488, distance: 66.1
click at [1007, 488] on div "[STREET_ADDRESS][PERSON_NAME]" at bounding box center [1161, 432] width 735 height 409
drag, startPoint x: 755, startPoint y: 518, endPoint x: 771, endPoint y: 404, distance: 115.1
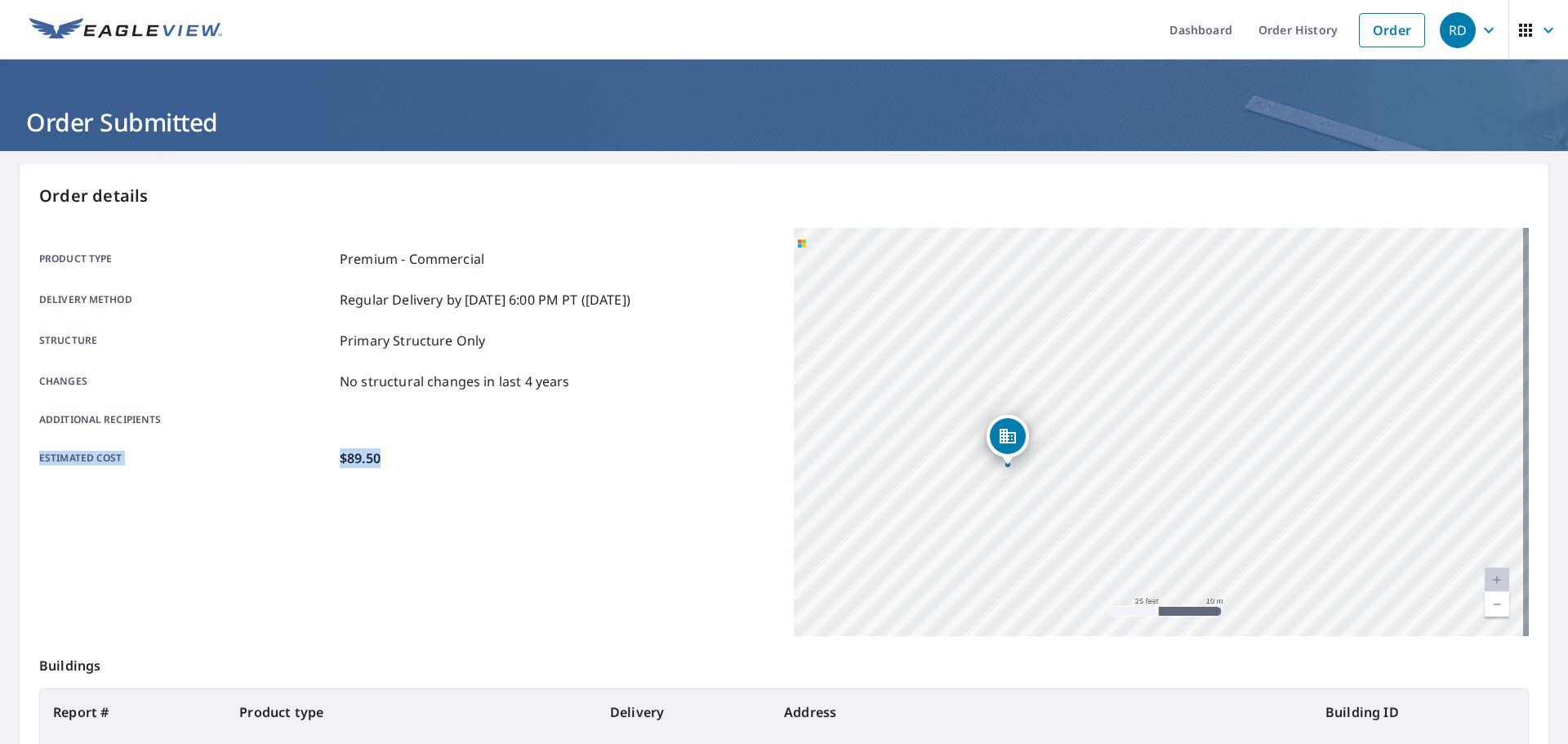
click at [773, 408] on div "Product type Premium - Commercial Delivery method Regular Delivery by [DATE] 6:…" at bounding box center [784, 432] width 1490 height 409
